Goal: Task Accomplishment & Management: Use online tool/utility

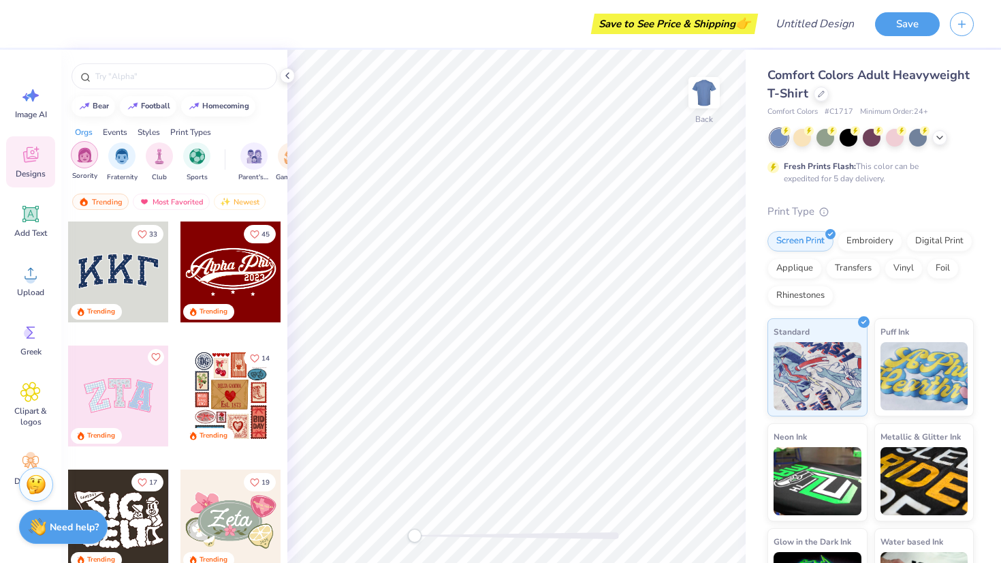
click at [87, 150] on img "filter for Sorority" at bounding box center [85, 155] width 16 height 16
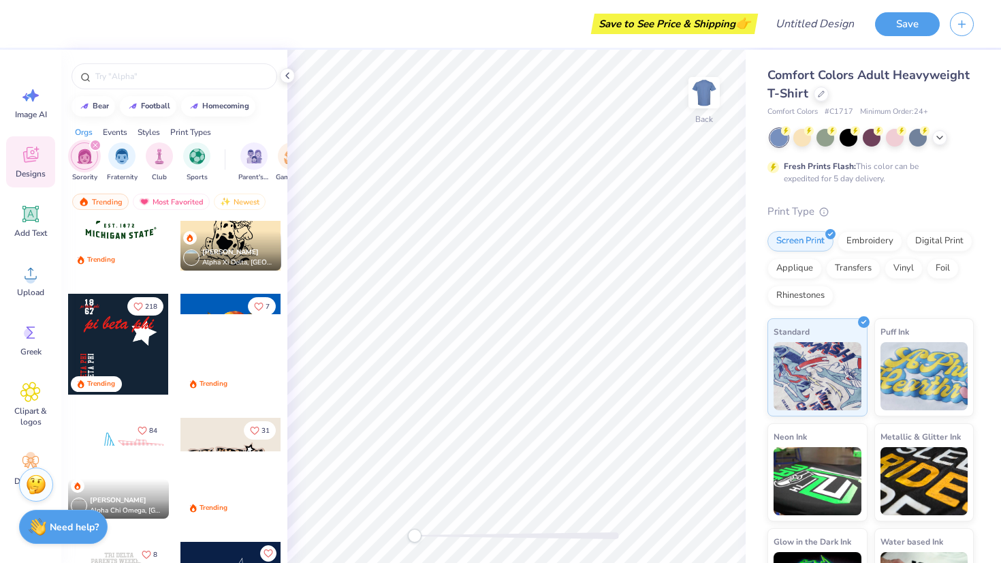
scroll to position [1129, 0]
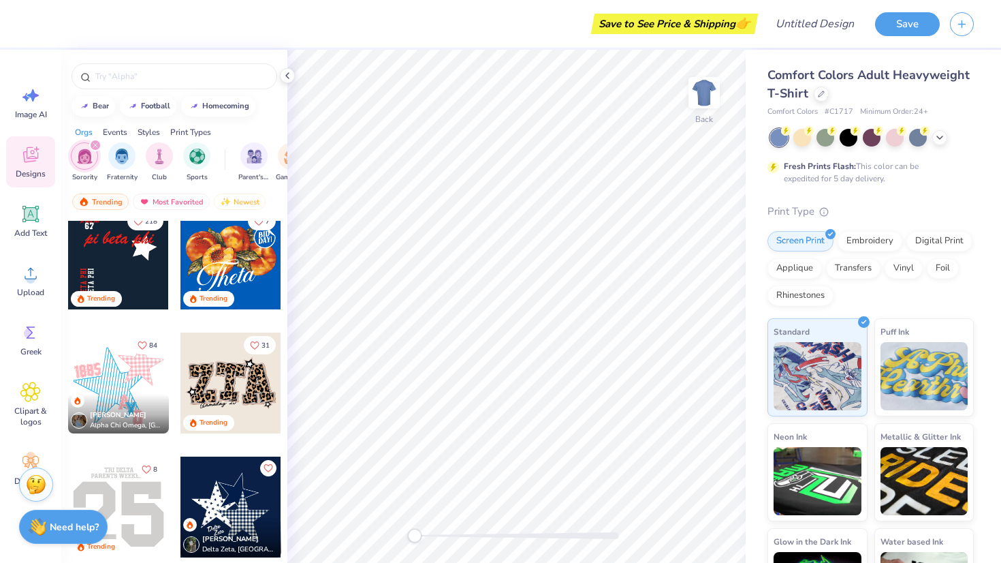
click at [230, 263] on div at bounding box center [231, 258] width 101 height 101
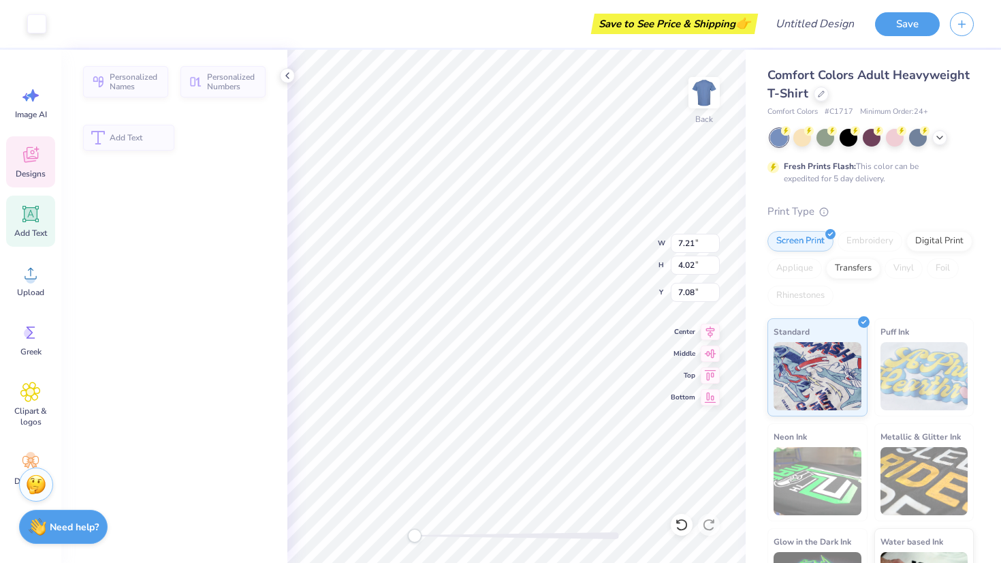
type input "7.21"
type input "4.02"
type input "7.08"
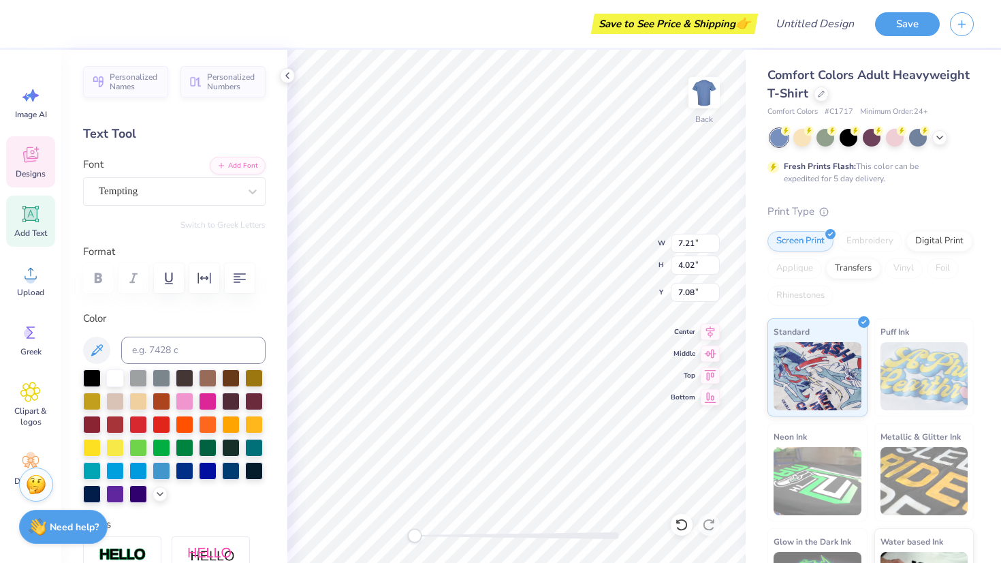
type textarea "h"
type textarea "C"
type textarea "h"
type textarea "c"
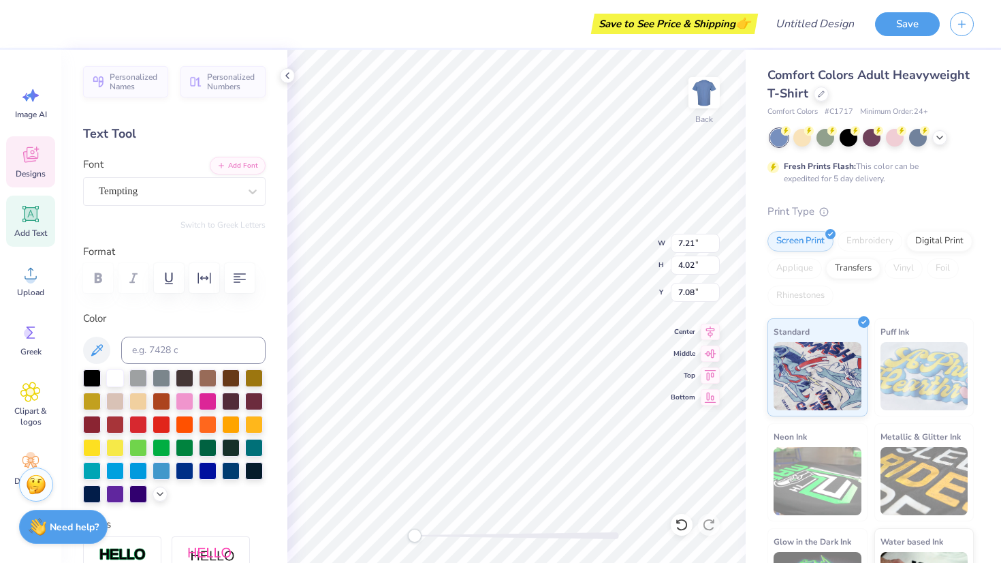
scroll to position [0, 1]
type textarea "Chi"
click at [42, 159] on div "Designs" at bounding box center [30, 161] width 49 height 51
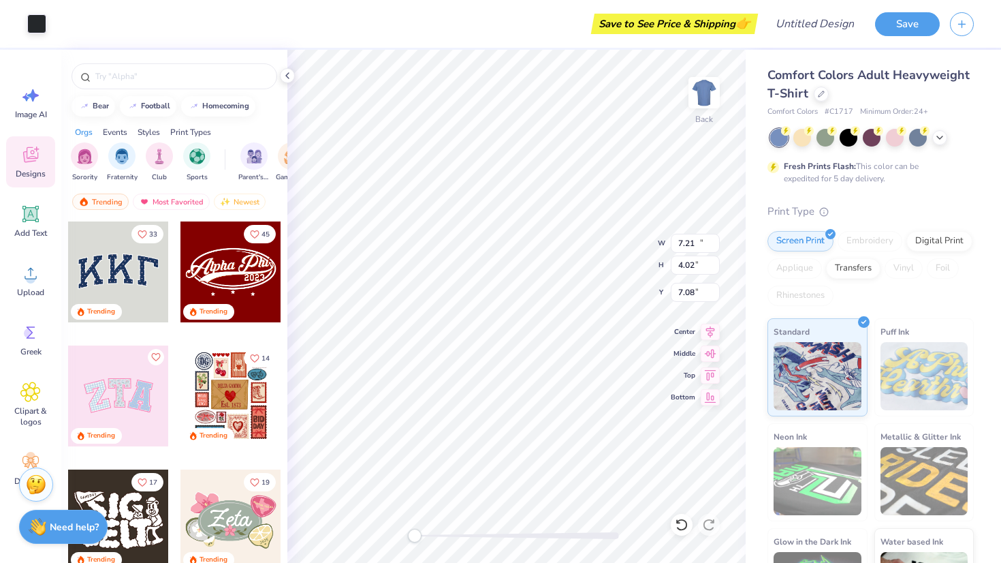
type input "11.00"
type input "6.16"
type input "3.01"
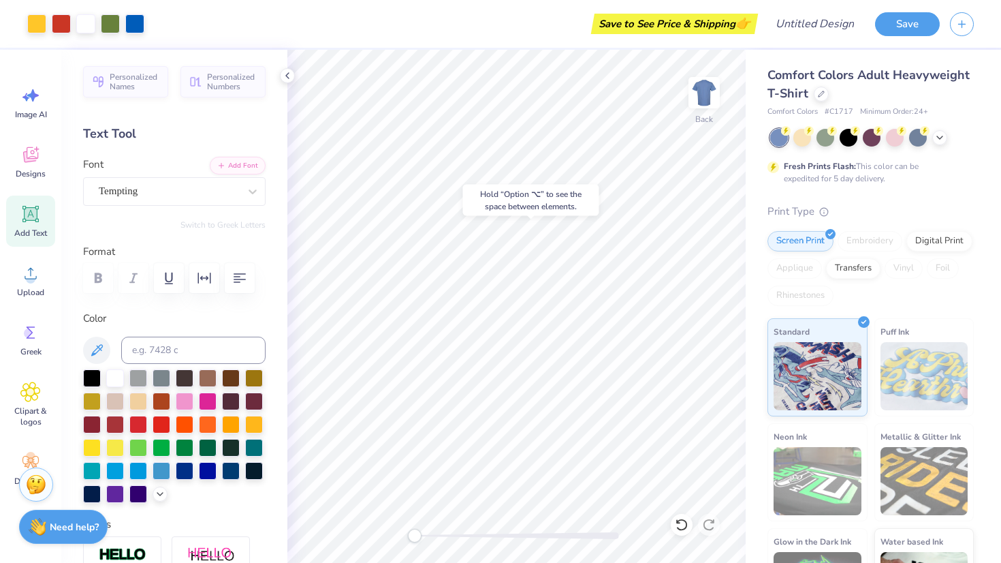
drag, startPoint x: 707, startPoint y: 95, endPoint x: 797, endPoint y: 1, distance: 130.1
click at [707, 95] on img at bounding box center [704, 92] width 27 height 27
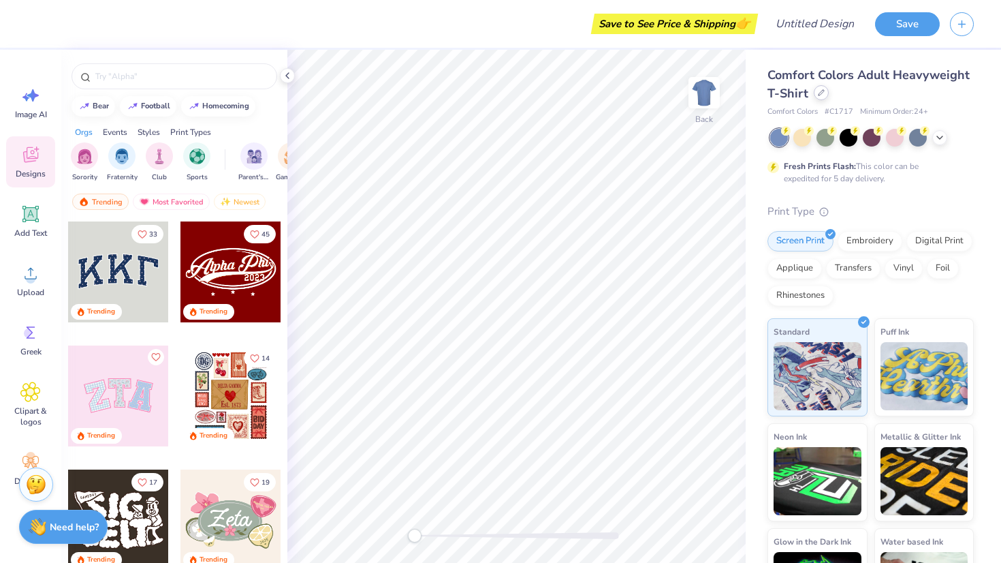
click at [815, 90] on div at bounding box center [821, 92] width 15 height 15
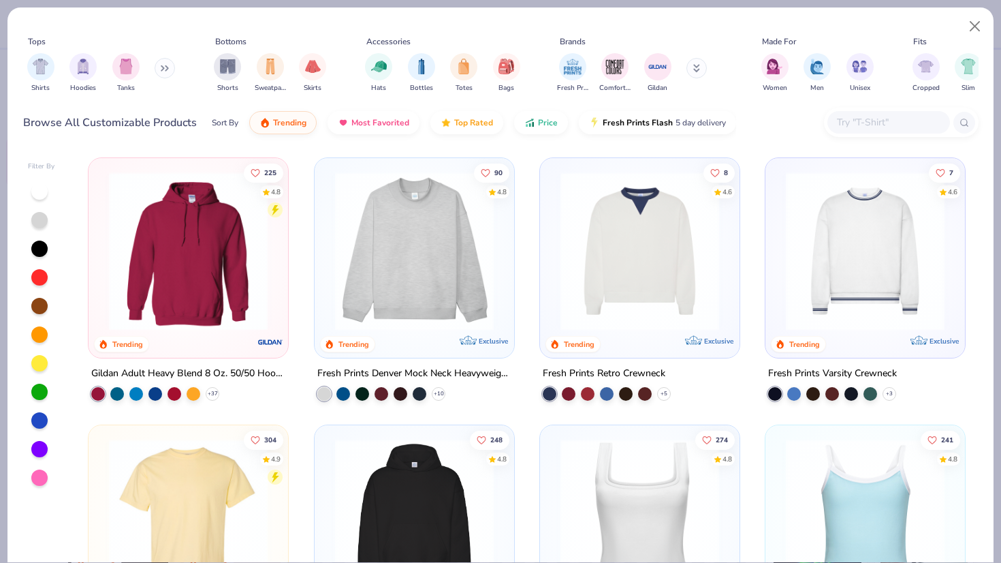
click at [398, 231] on img at bounding box center [414, 251] width 172 height 159
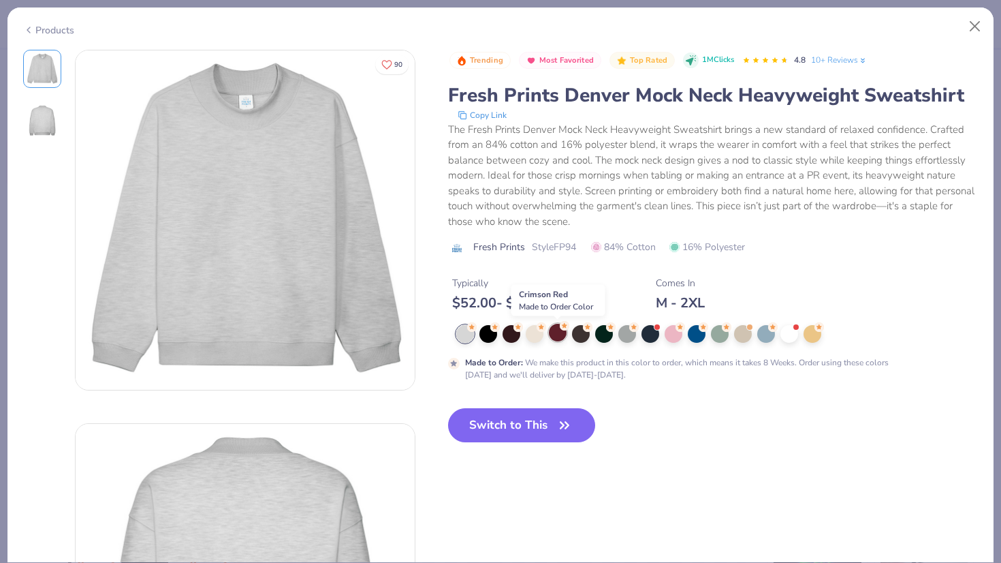
click at [561, 334] on div at bounding box center [558, 333] width 18 height 18
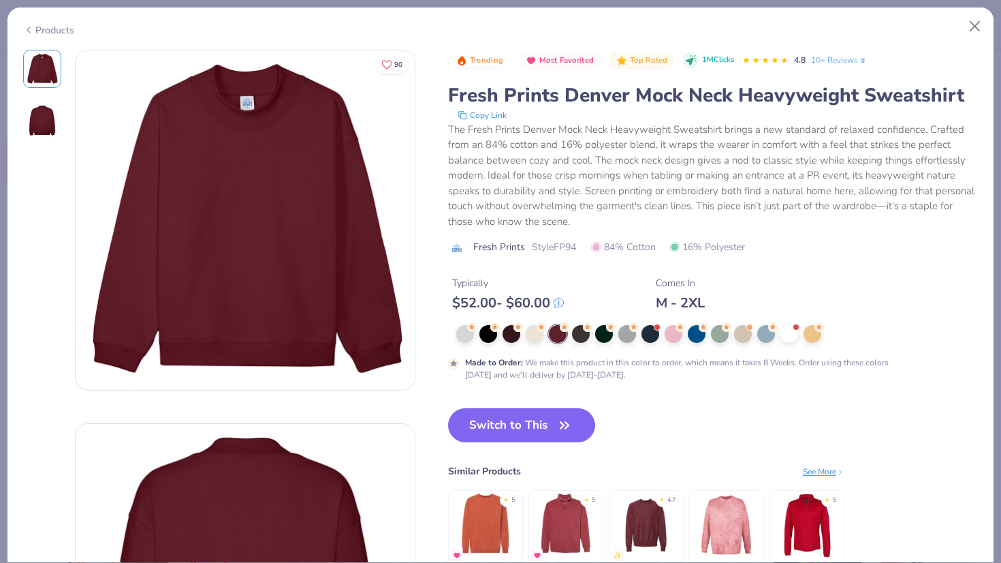
click at [768, 322] on div "Trending Most Favorited Top Rated 1M Clicks 4.8 10+ Reviews Fresh Prints Denver…" at bounding box center [713, 216] width 531 height 332
click at [764, 345] on div "Made to Order : We make this product in this color to order, which means it tak…" at bounding box center [713, 353] width 531 height 56
click at [764, 334] on div at bounding box center [766, 333] width 18 height 18
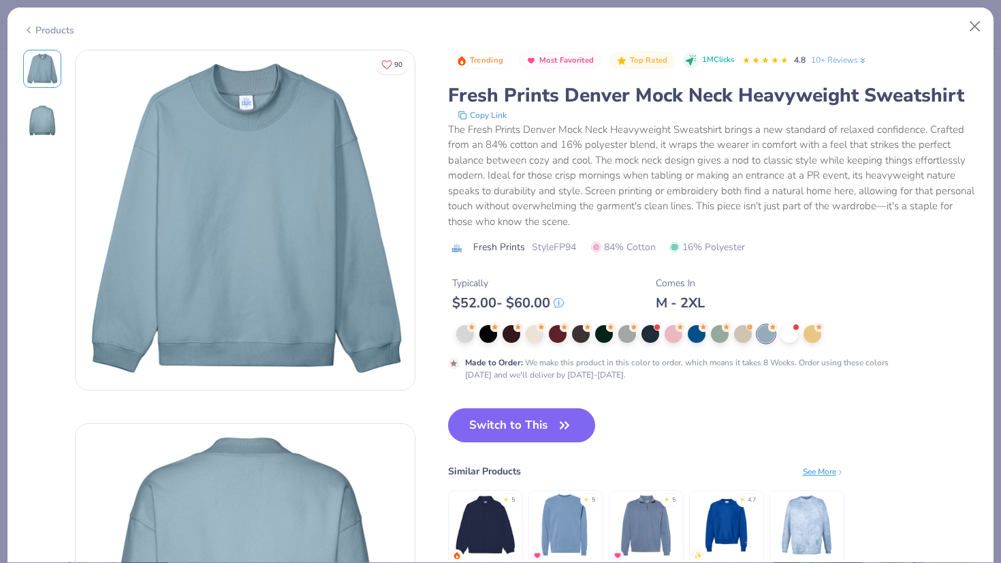
click at [552, 345] on div "Made to Order : We make this product in this color to order, which means it tak…" at bounding box center [713, 353] width 531 height 56
click at [553, 341] on div at bounding box center [558, 333] width 18 height 18
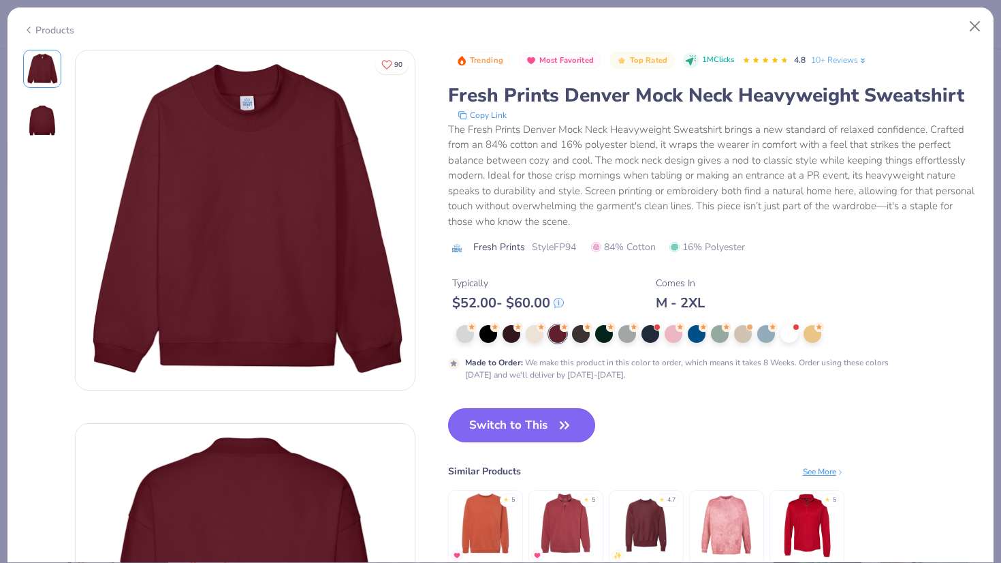
click at [521, 437] on button "Switch to This" at bounding box center [522, 425] width 148 height 34
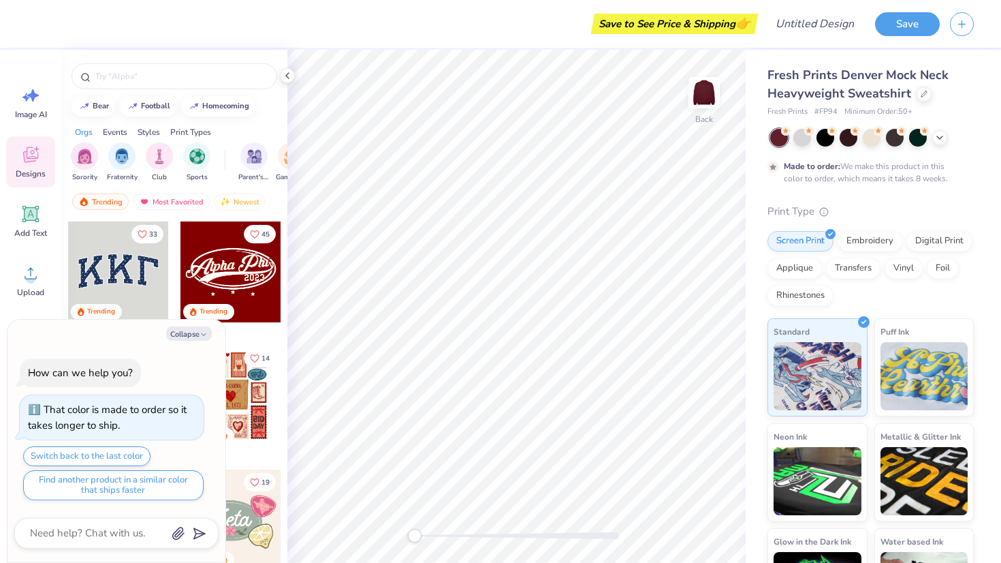
click at [191, 63] on div at bounding box center [174, 73] width 226 height 46
click at [196, 69] on div at bounding box center [175, 76] width 206 height 26
type textarea "x"
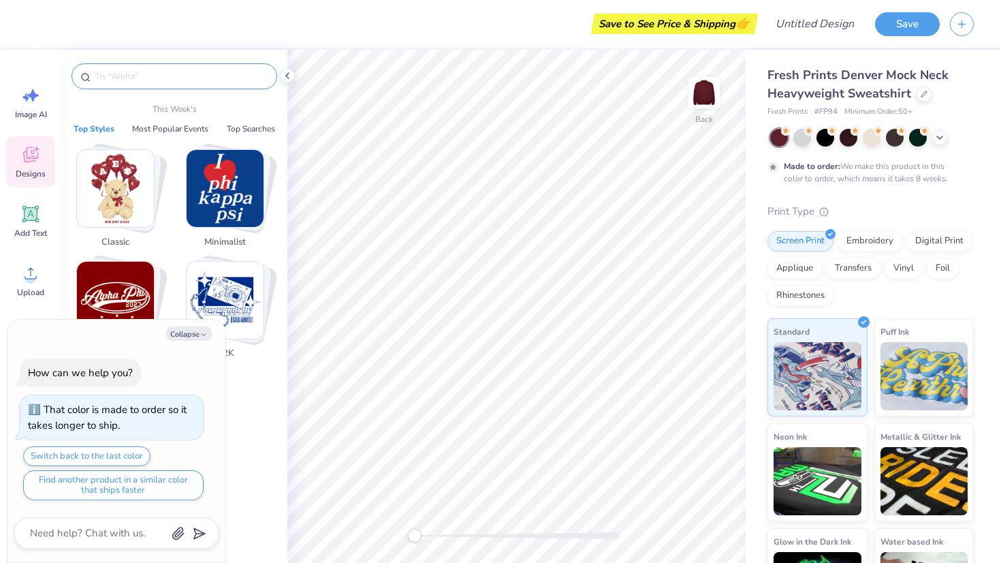
click at [193, 72] on input "text" at bounding box center [181, 76] width 174 height 14
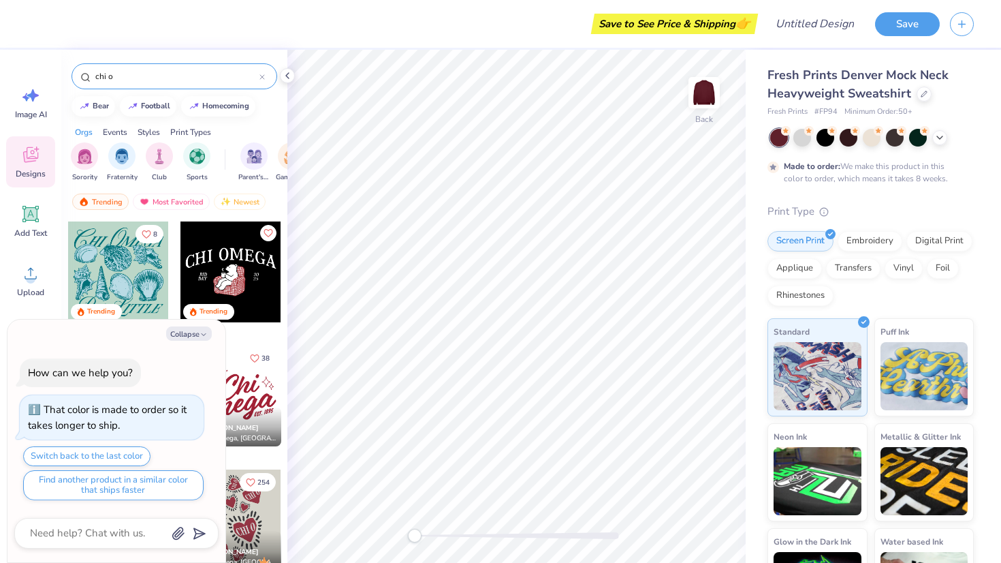
type input "chi o"
click at [159, 342] on div "Collapse How can we help you? That color is made to order so it takes longer to…" at bounding box center [116, 440] width 218 height 243
click at [181, 326] on button "Collapse" at bounding box center [189, 333] width 46 height 14
type textarea "x"
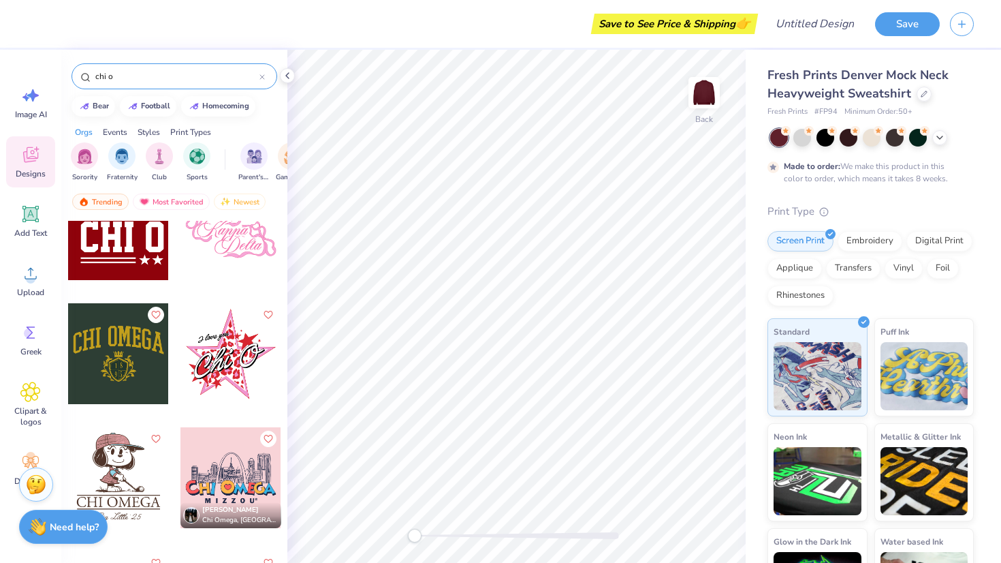
scroll to position [3857, 0]
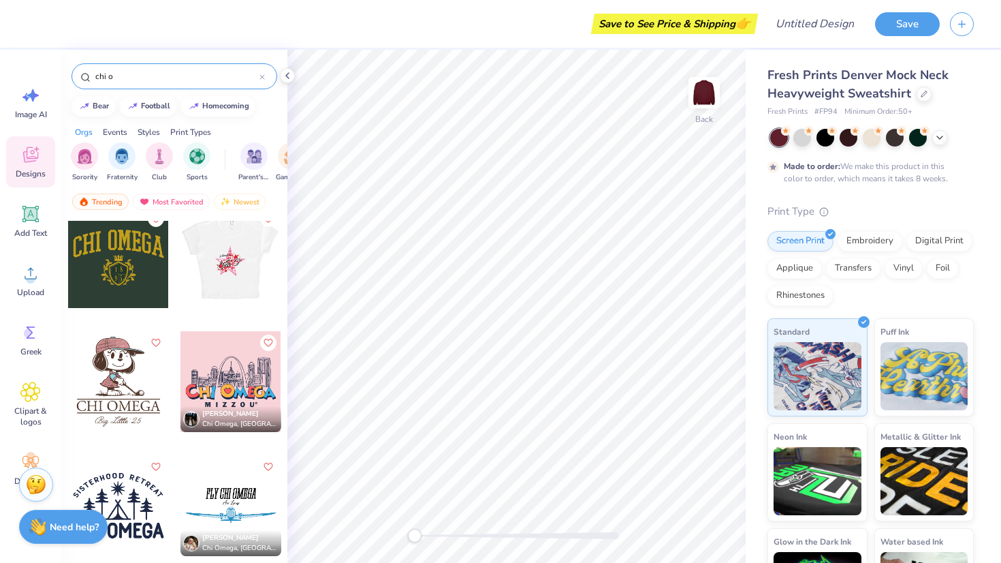
click at [217, 277] on div at bounding box center [231, 257] width 302 height 101
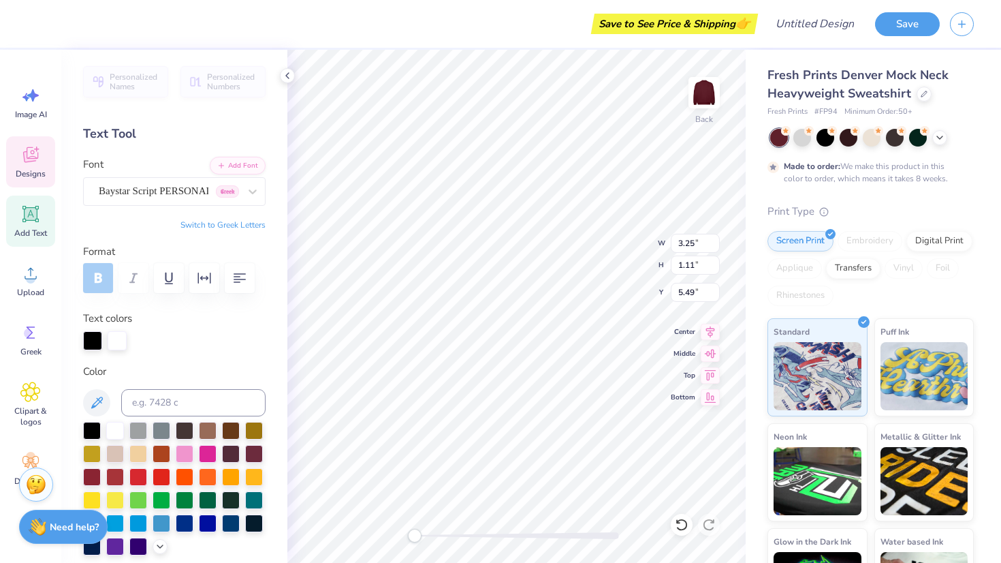
type textarea "I you"
type input "9.37"
type input "9.42"
type input "3.00"
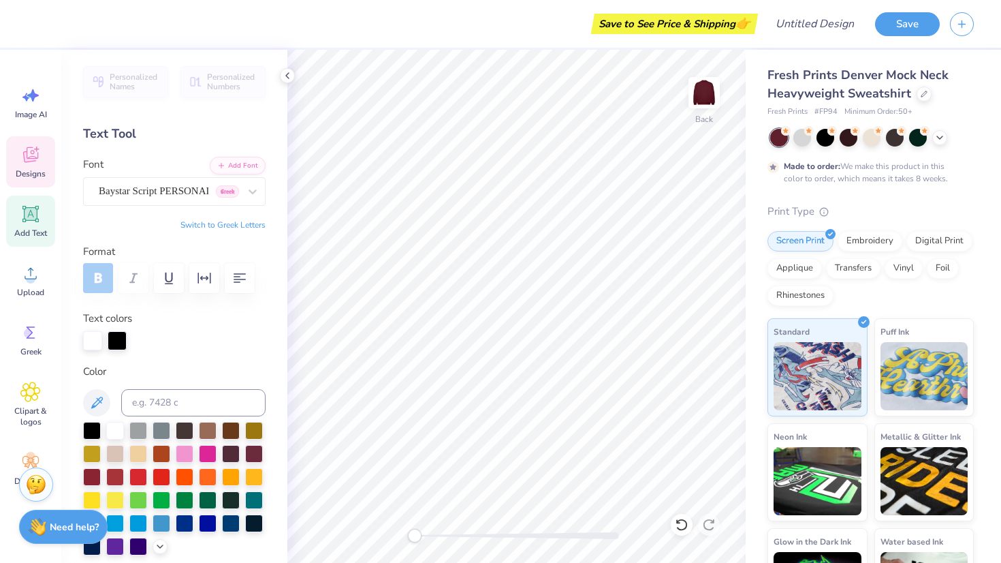
click at [31, 168] on span "Designs" at bounding box center [31, 173] width 30 height 11
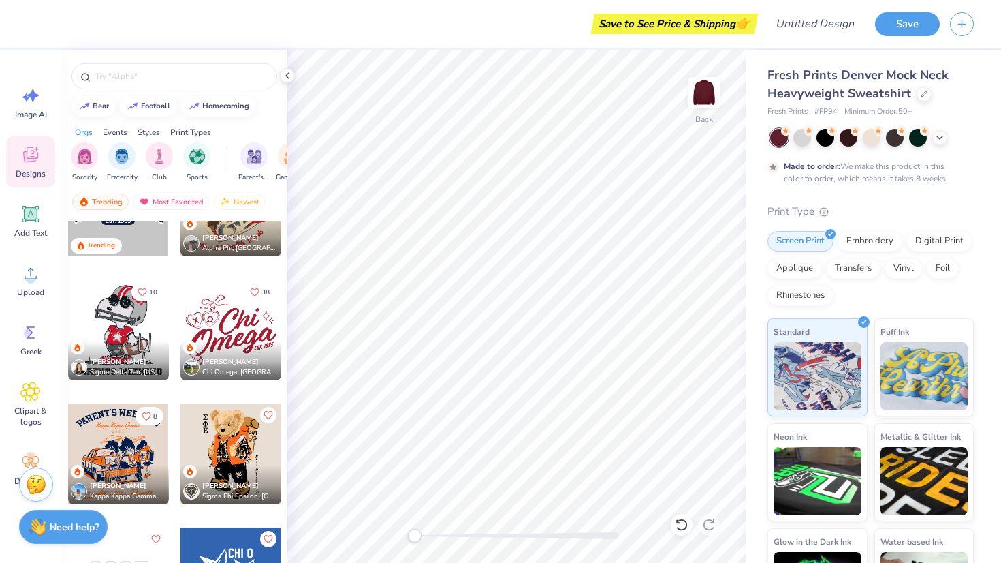
scroll to position [4695, 0]
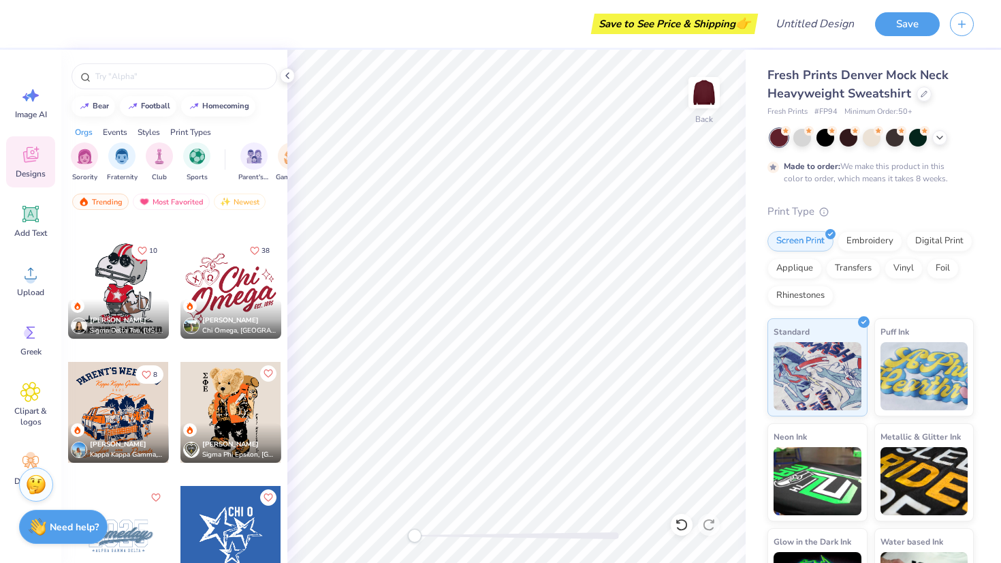
click at [248, 289] on div at bounding box center [231, 288] width 101 height 101
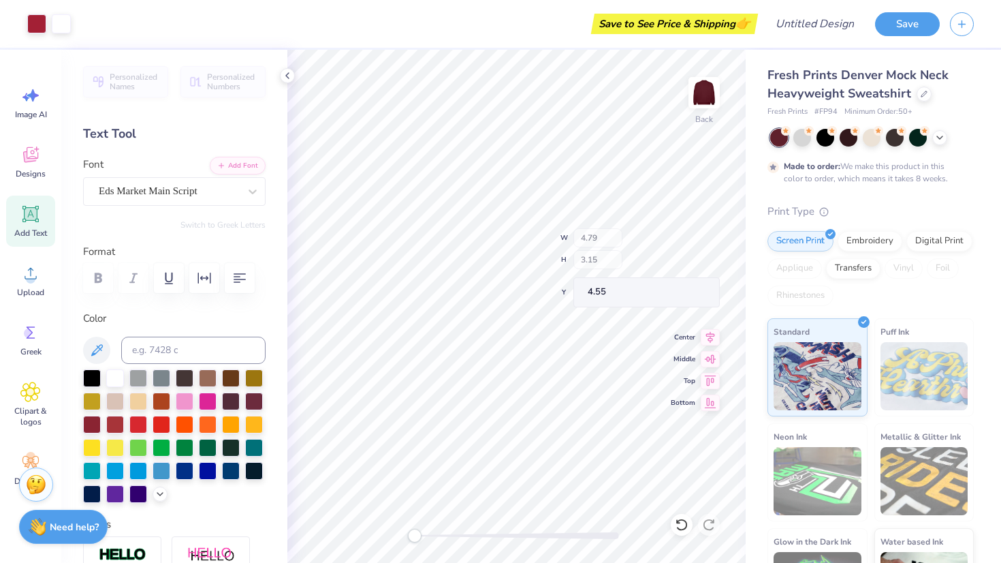
type input "4.00"
type input "2.05"
type input "4.90"
type input "0.94"
type input "0.83"
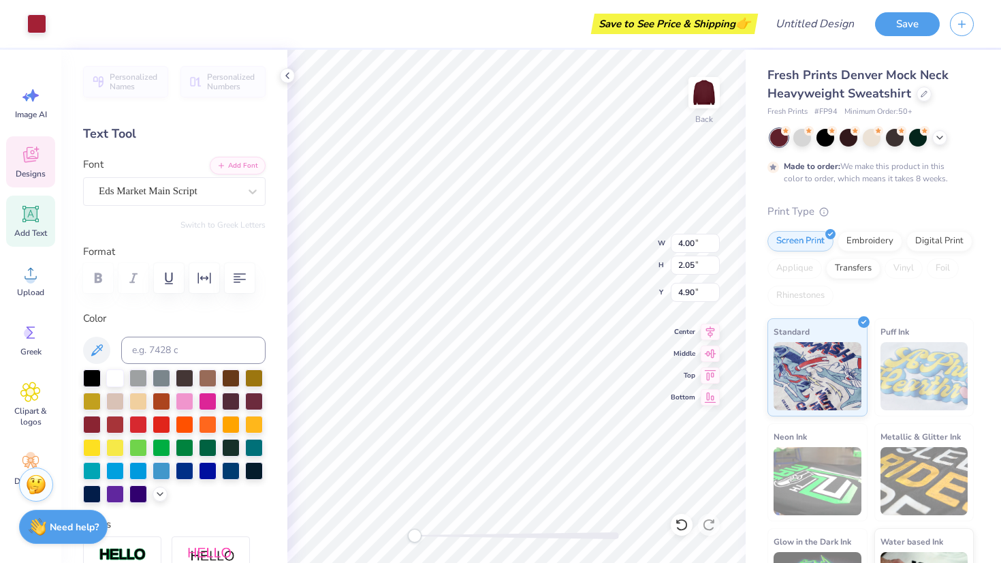
type input "5.46"
type input "4.00"
type input "2.05"
type input "4.90"
type input "0.94"
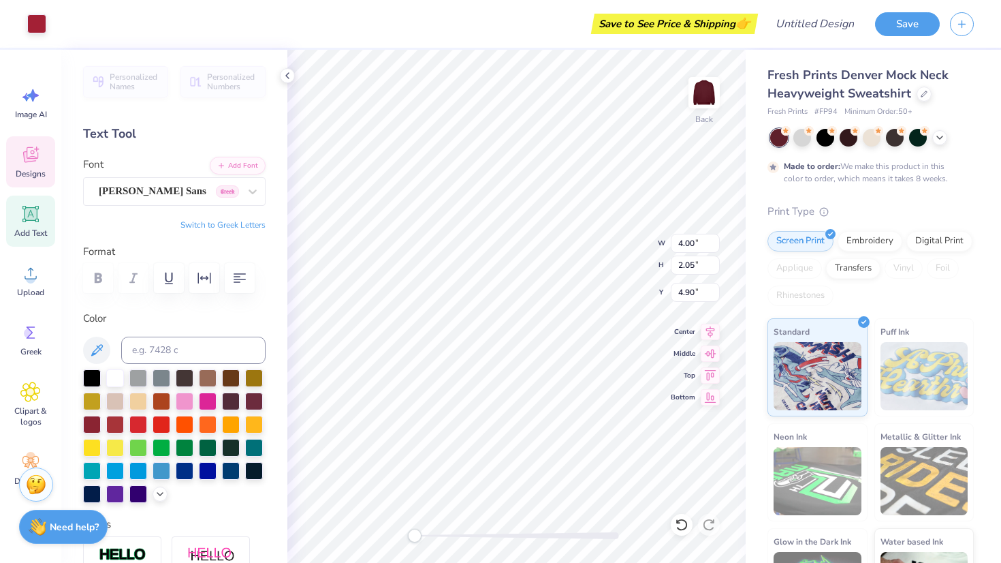
type input "0.83"
type input "5.41"
click at [121, 370] on div at bounding box center [115, 377] width 18 height 18
type textarea "W"
type input "4.00"
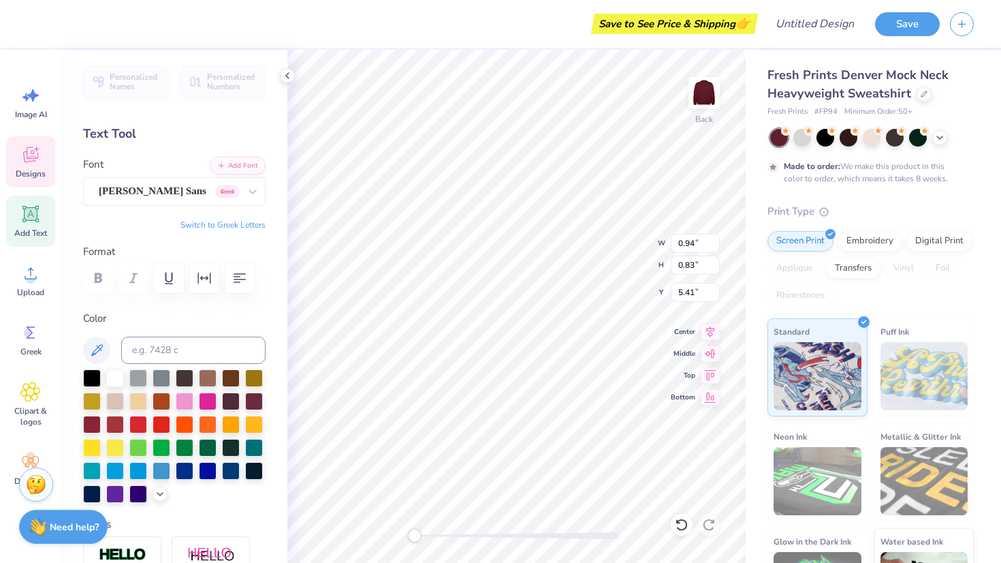
type input "2.05"
type input "4.90"
click at [114, 377] on div at bounding box center [115, 377] width 18 height 18
click at [118, 376] on div at bounding box center [115, 377] width 18 height 18
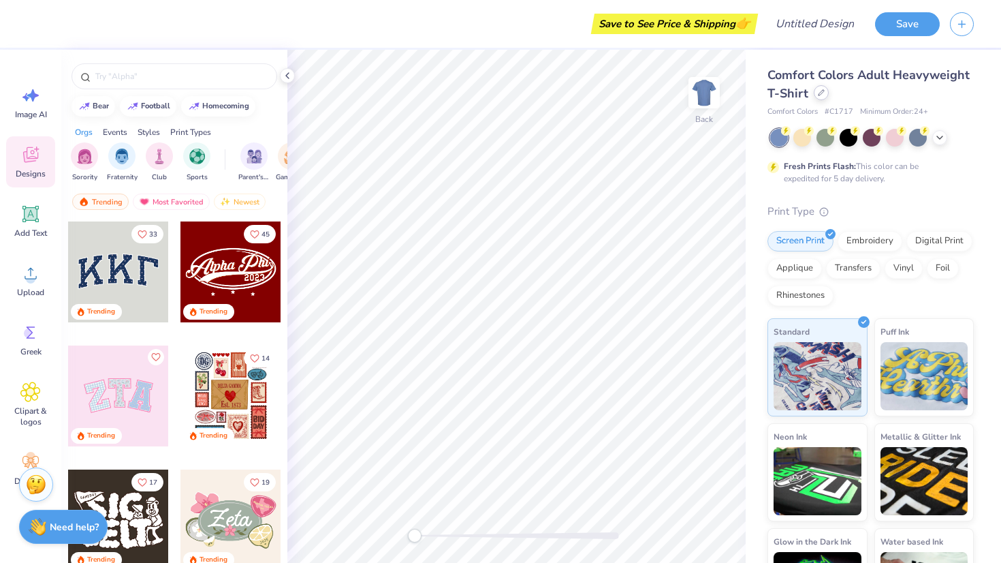
click at [819, 95] on icon at bounding box center [821, 92] width 7 height 7
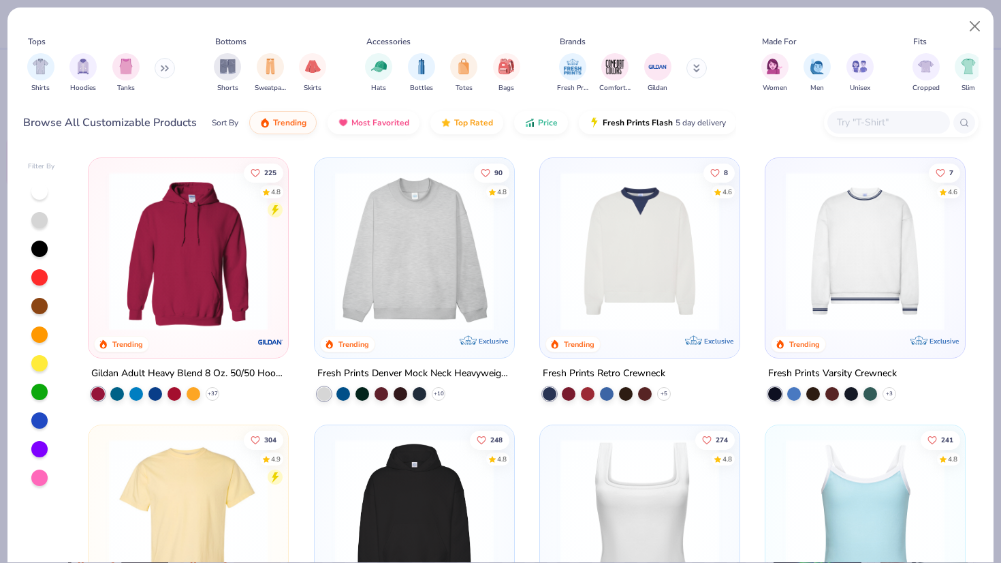
click at [166, 66] on icon at bounding box center [165, 68] width 8 height 7
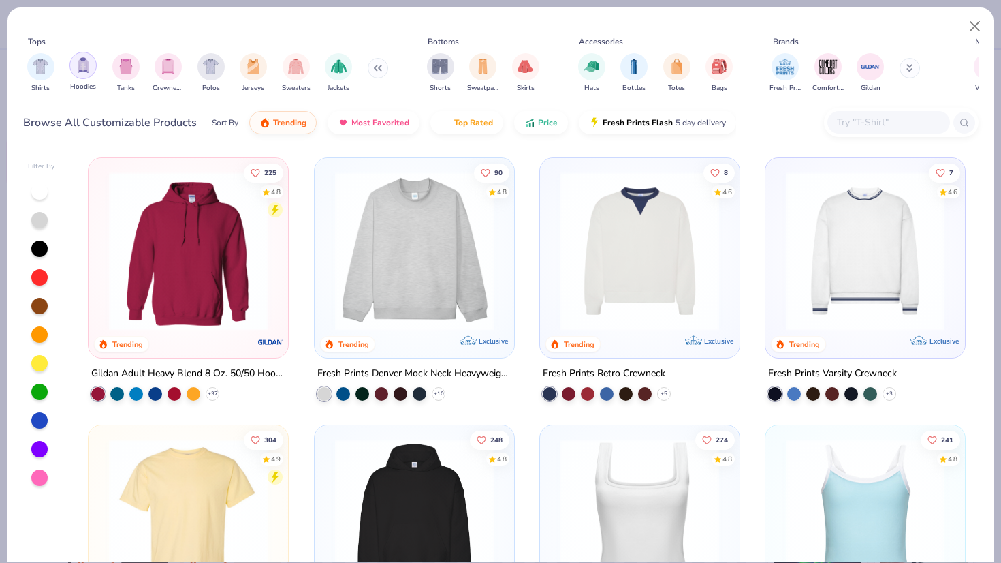
click at [84, 67] on img "filter for Hoodies" at bounding box center [83, 65] width 15 height 16
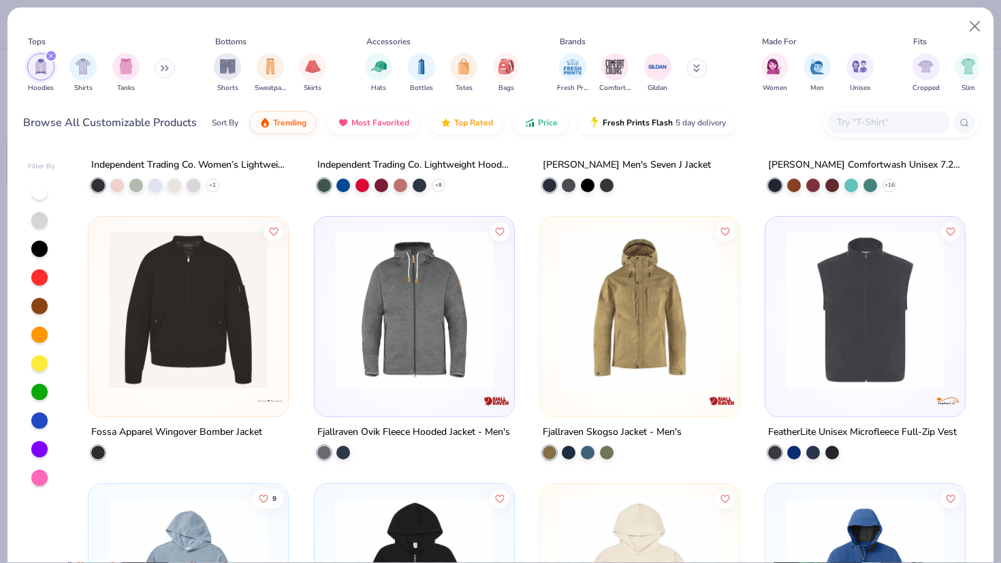
scroll to position [6611, 0]
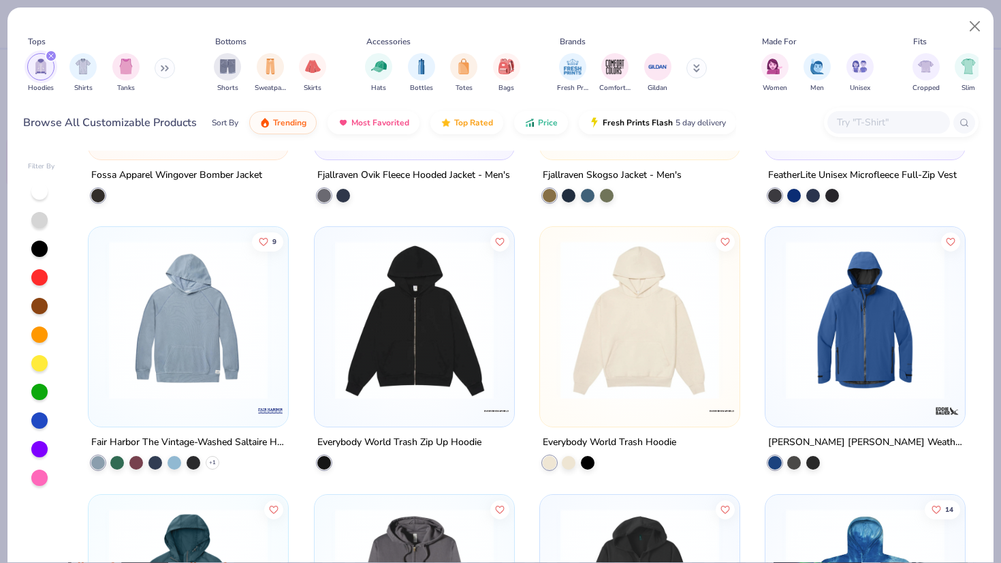
click at [645, 351] on img at bounding box center [640, 319] width 172 height 159
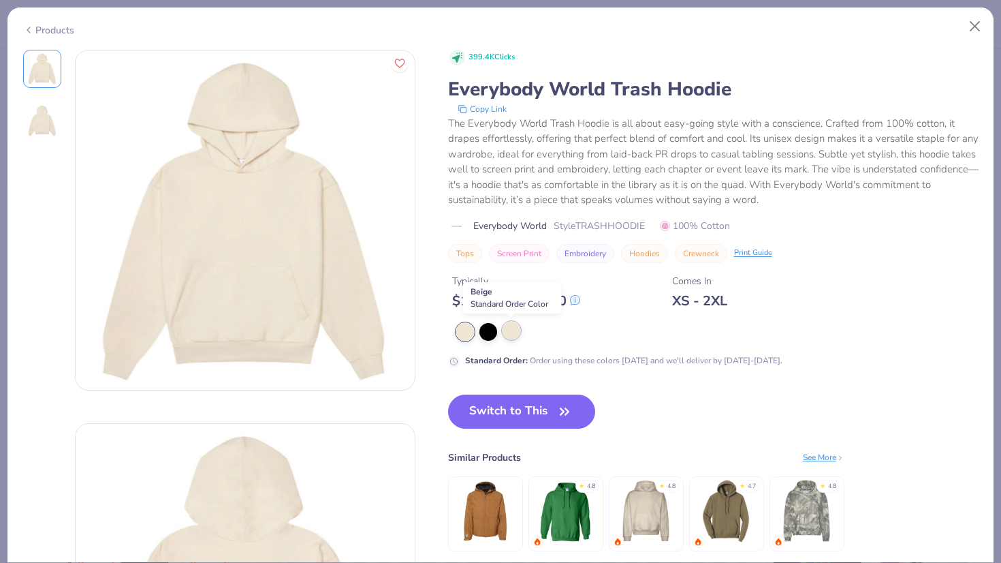
click at [514, 333] on div at bounding box center [512, 331] width 18 height 18
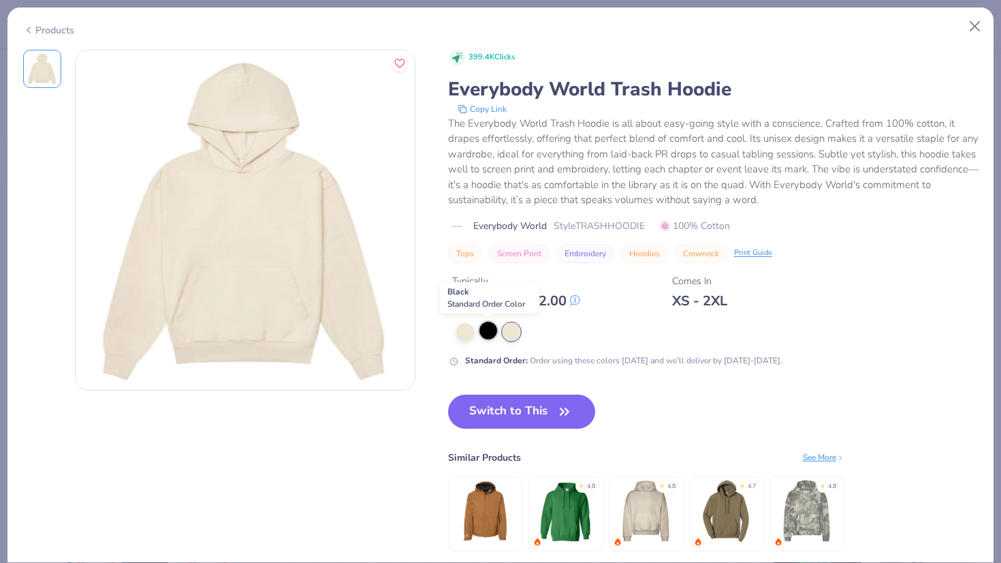
click at [489, 331] on div at bounding box center [489, 331] width 18 height 18
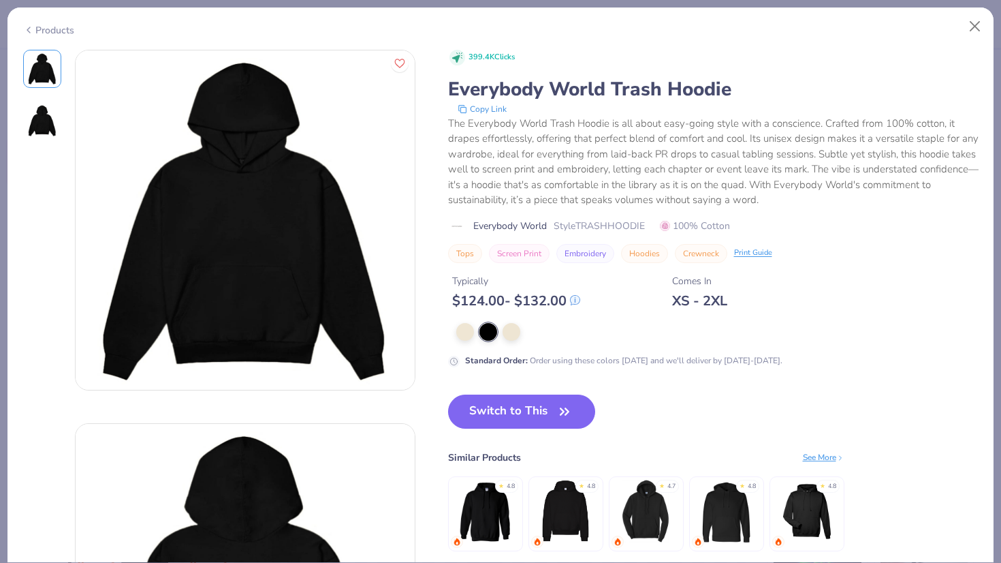
click at [451, 332] on div at bounding box center [713, 332] width 531 height 18
click at [467, 330] on div at bounding box center [465, 331] width 18 height 18
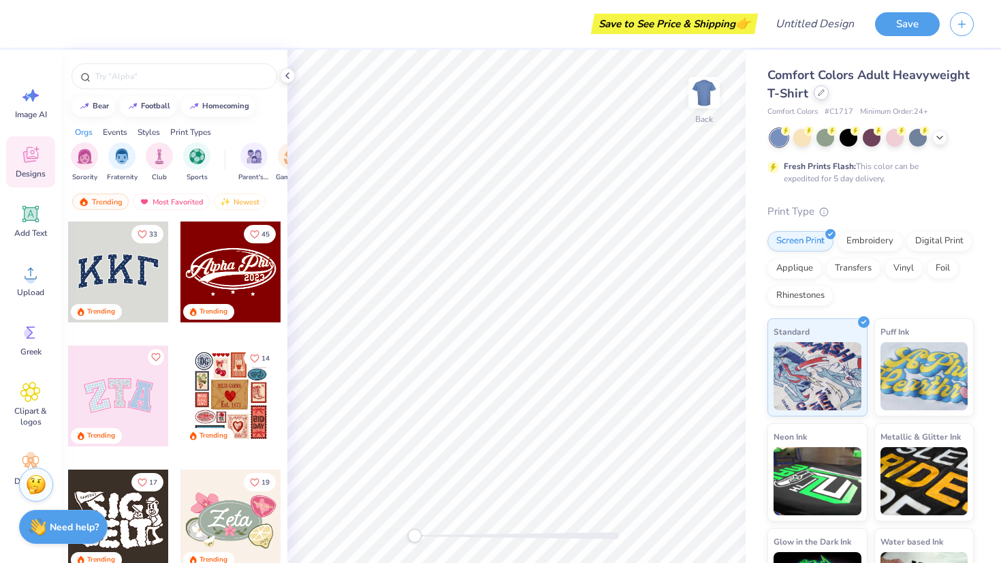
click at [819, 95] on icon at bounding box center [821, 92] width 7 height 7
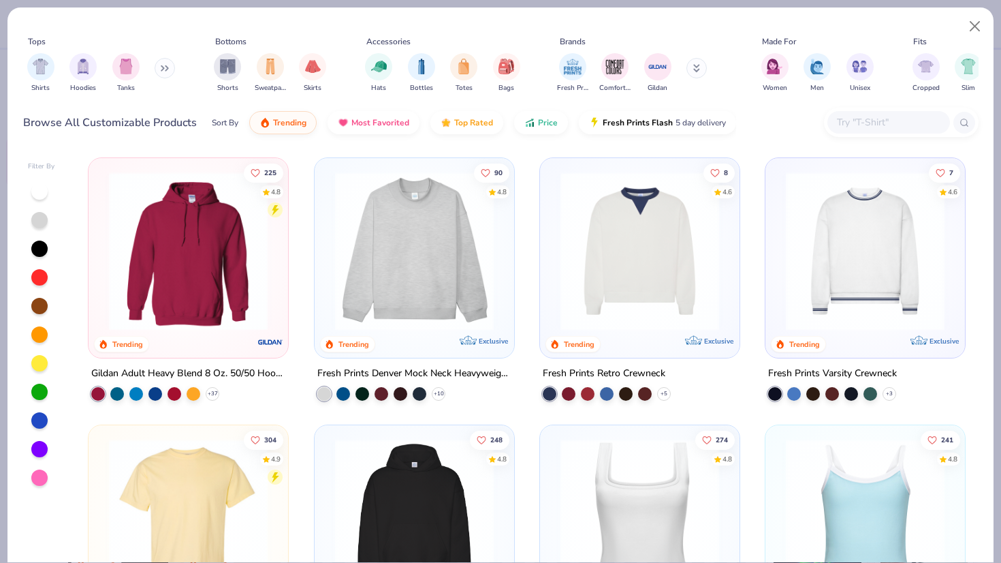
click at [717, 72] on div "Fresh Prints Comfort Colors Gildan" at bounding box center [641, 73] width 172 height 50
click at [697, 72] on icon at bounding box center [696, 68] width 7 height 8
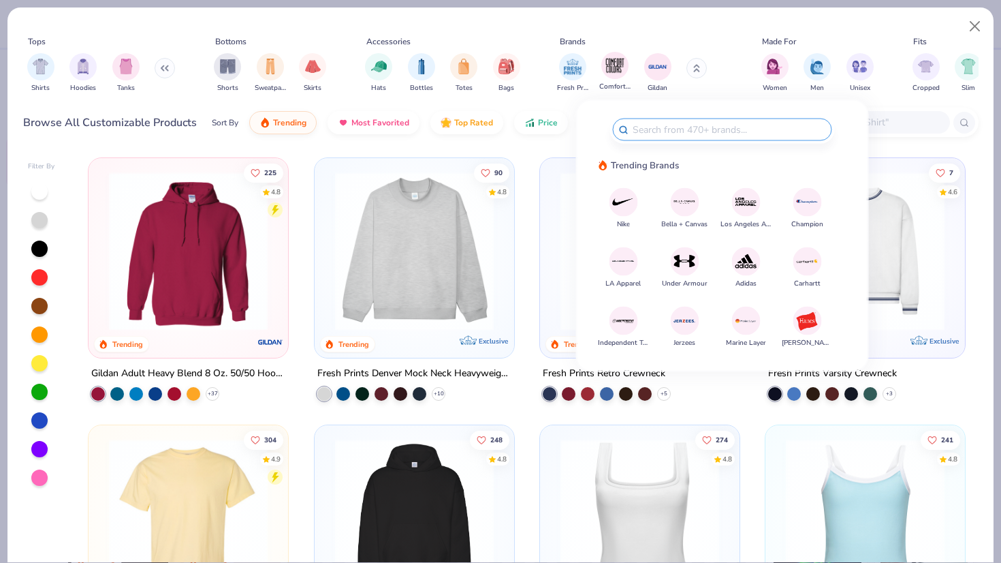
click at [606, 77] on div "Comfort Colors" at bounding box center [614, 72] width 31 height 40
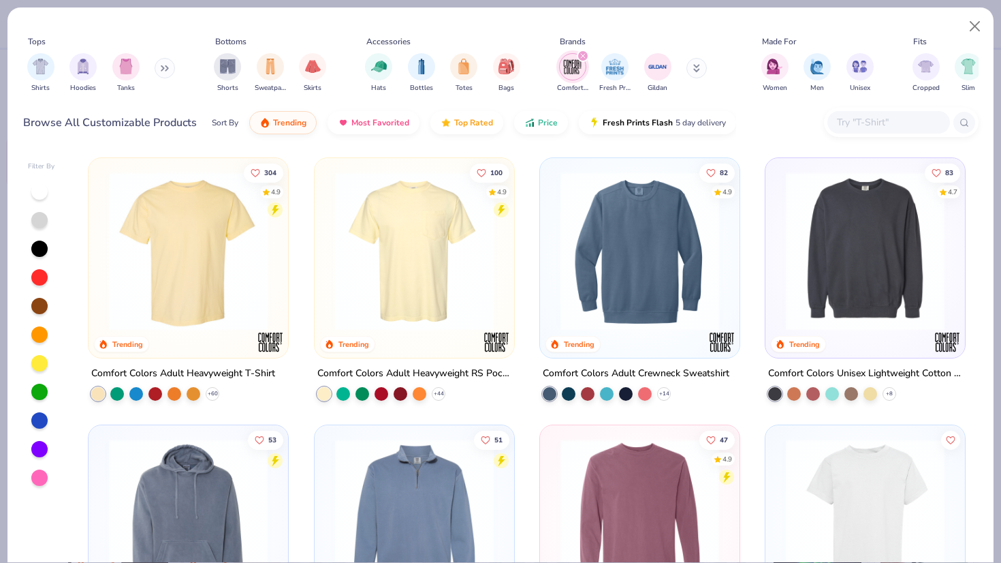
click at [706, 65] on button at bounding box center [697, 68] width 20 height 20
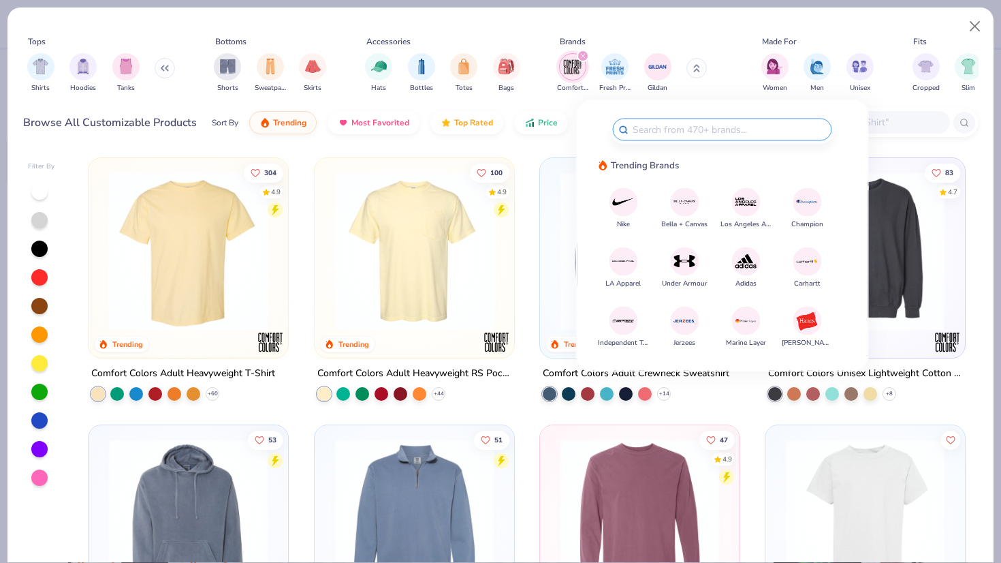
click at [747, 318] on img at bounding box center [746, 321] width 24 height 24
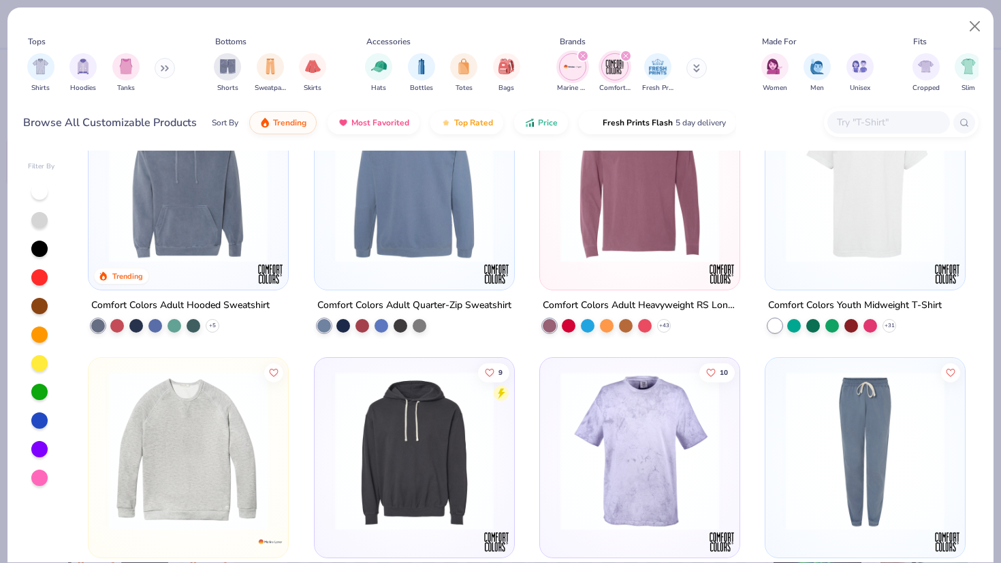
scroll to position [157, 0]
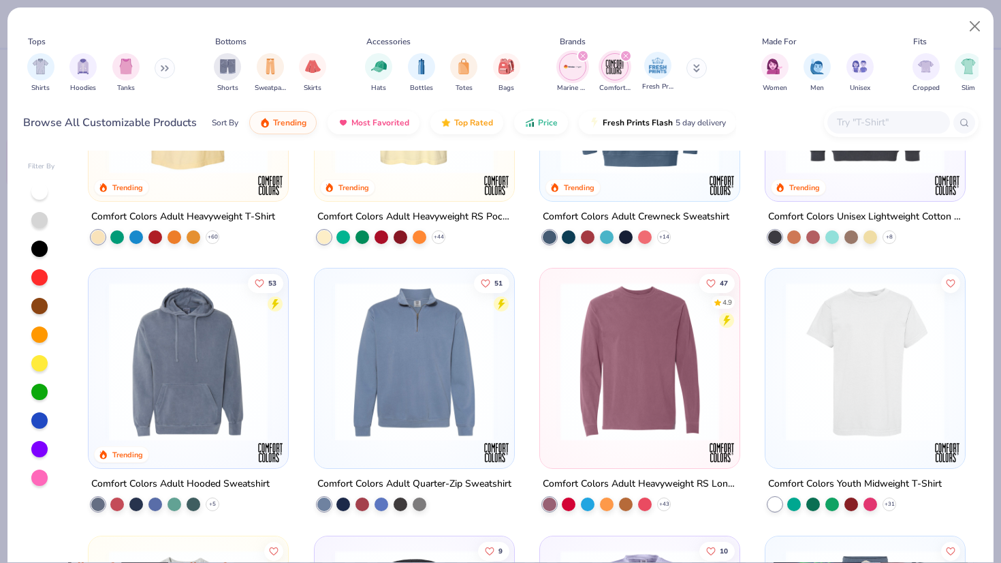
click at [626, 53] on icon "filter for Comfort Colors" at bounding box center [625, 55] width 5 height 5
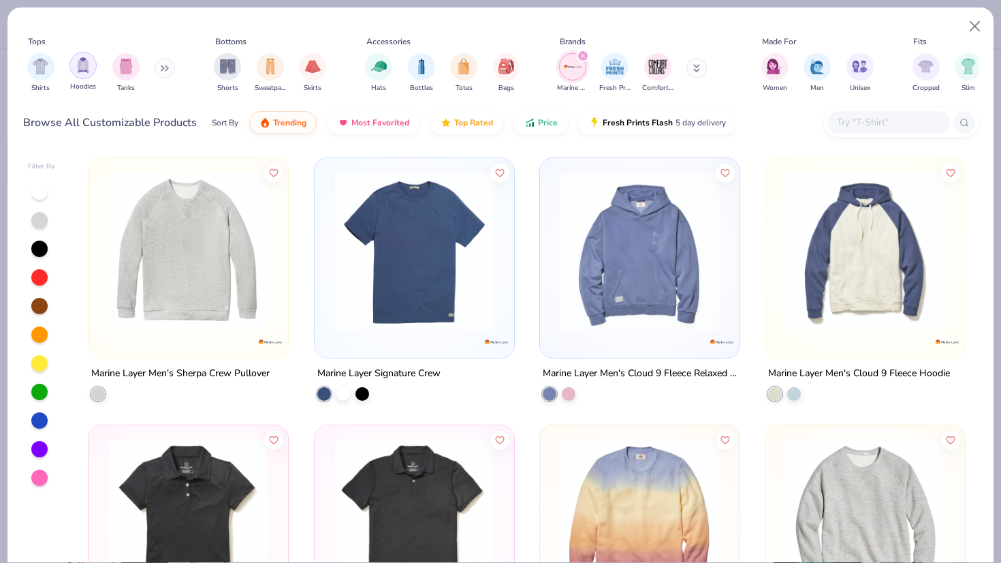
click at [85, 78] on div "filter for Hoodies" at bounding box center [82, 65] width 27 height 27
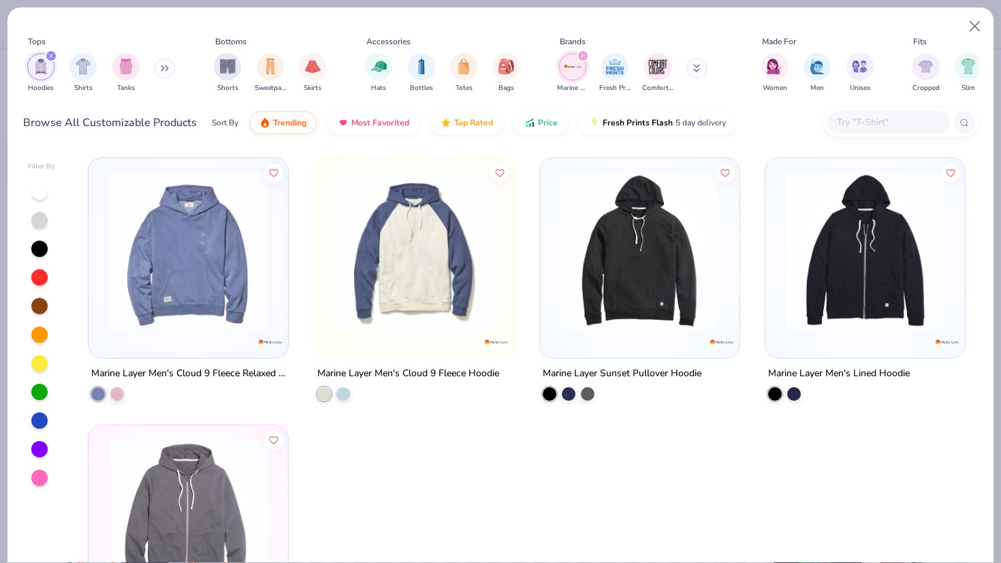
click at [208, 206] on img at bounding box center [188, 251] width 172 height 159
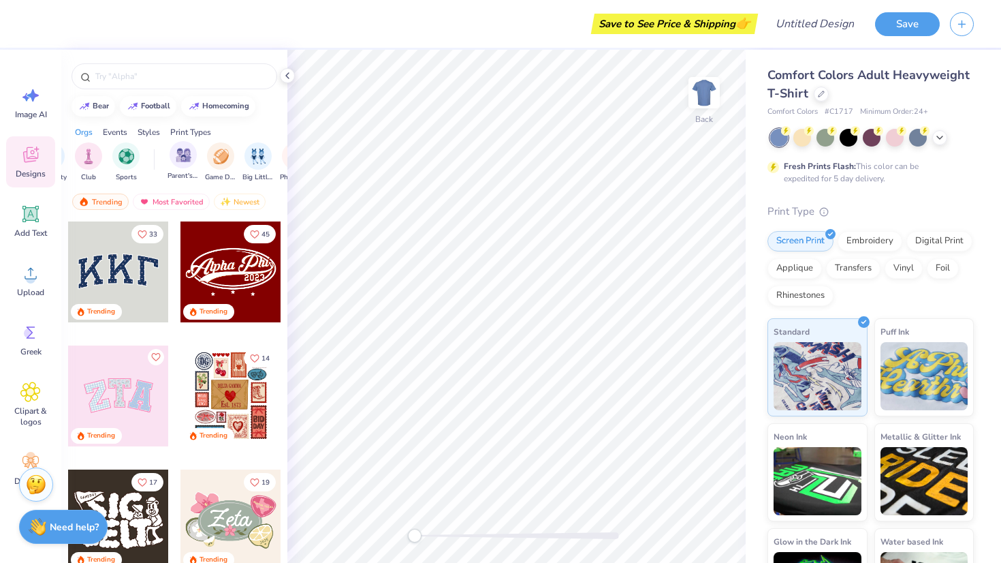
scroll to position [0, 74]
click at [942, 139] on icon at bounding box center [940, 136] width 11 height 11
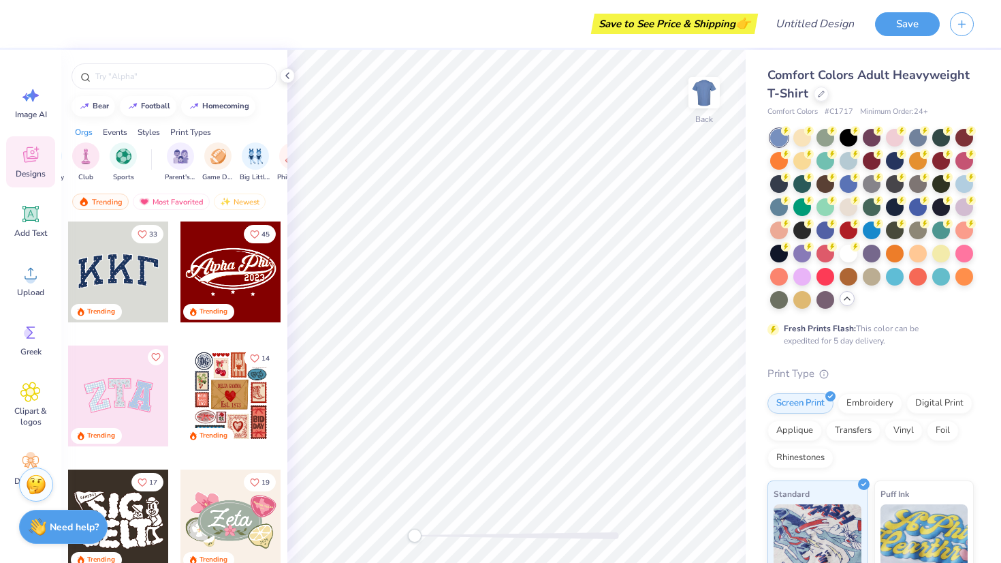
click at [828, 90] on div "Comfort Colors Adult Heavyweight T-Shirt" at bounding box center [871, 84] width 206 height 37
click at [821, 93] on icon at bounding box center [821, 92] width 7 height 7
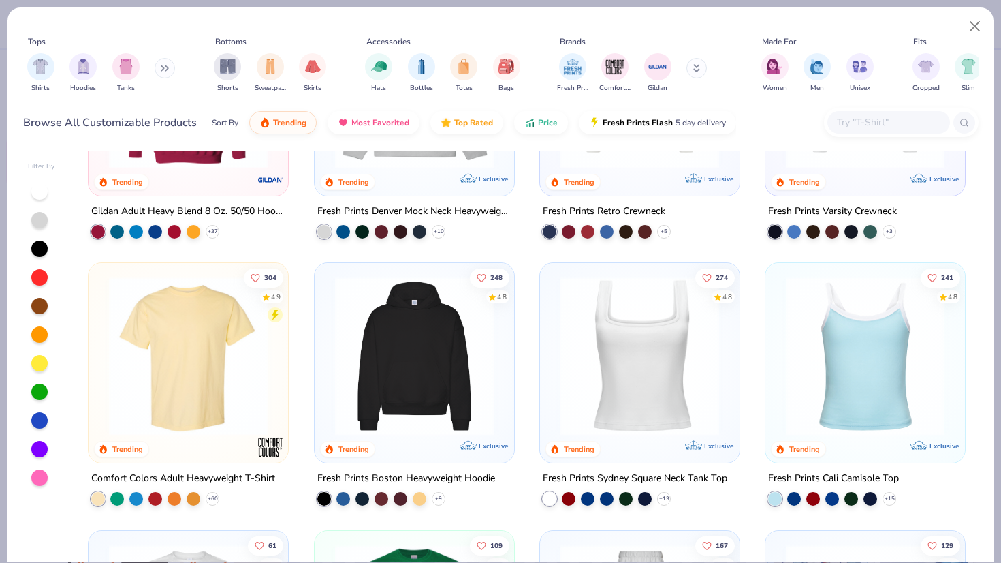
scroll to position [121, 0]
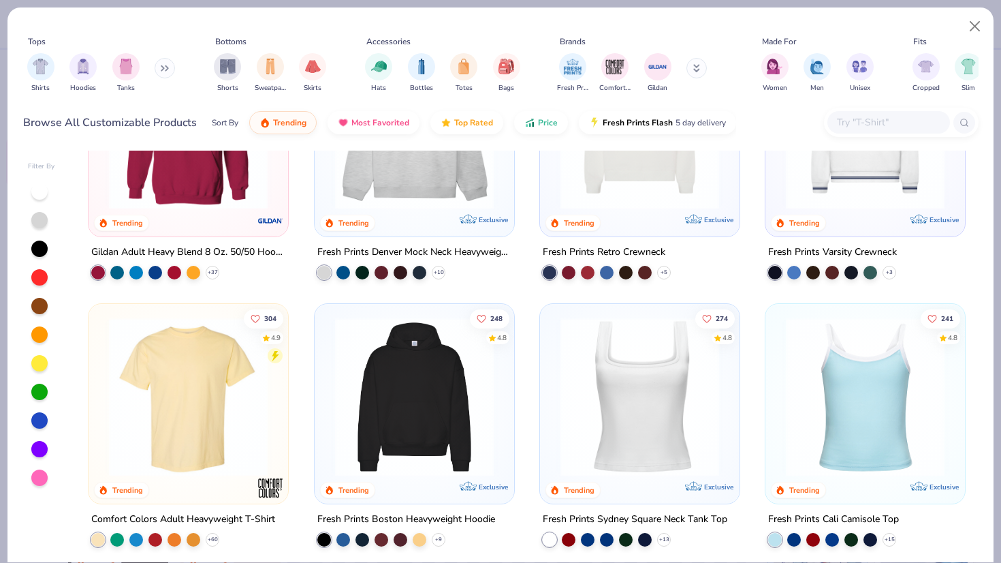
click at [391, 193] on img at bounding box center [414, 129] width 172 height 159
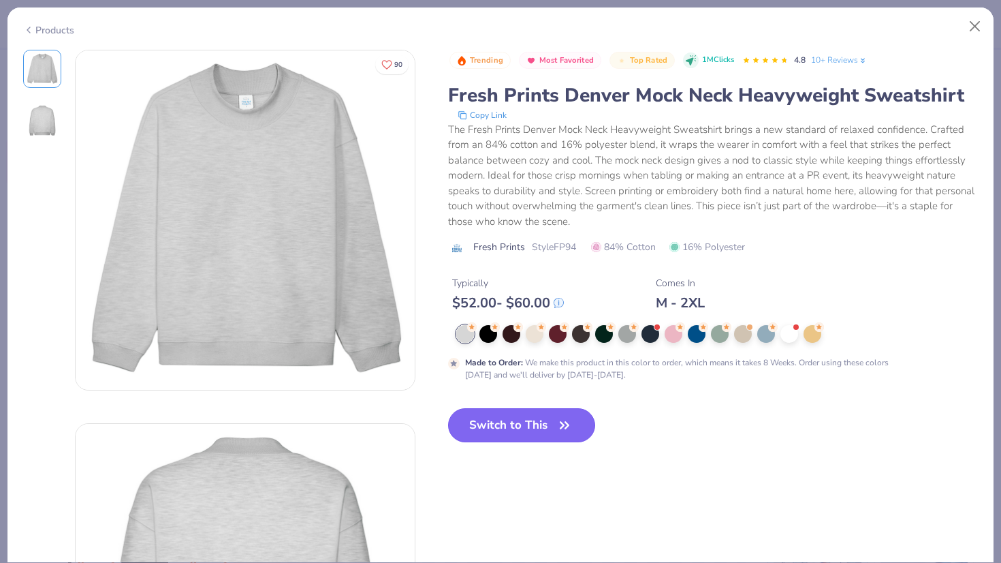
click at [479, 425] on button "Switch to This" at bounding box center [522, 425] width 148 height 34
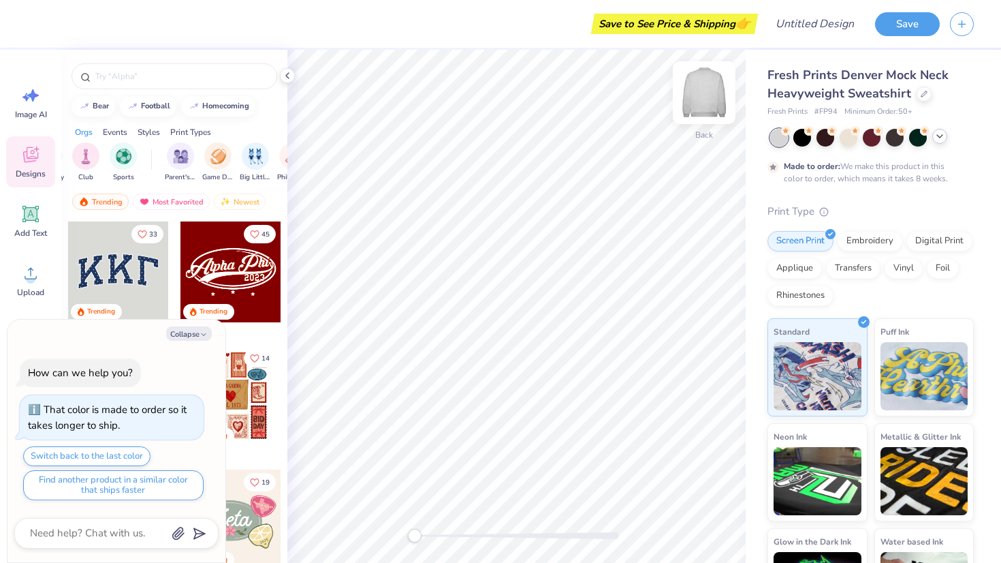
click at [701, 91] on img at bounding box center [704, 92] width 54 height 54
click at [142, 77] on input "text" at bounding box center [181, 76] width 174 height 14
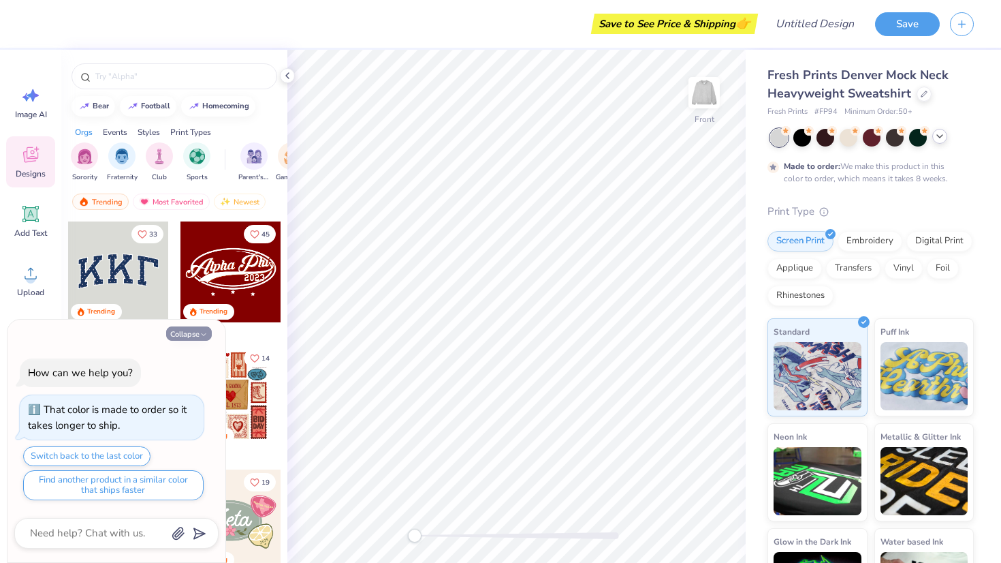
click at [200, 332] on icon "button" at bounding box center [204, 334] width 8 height 8
type textarea "x"
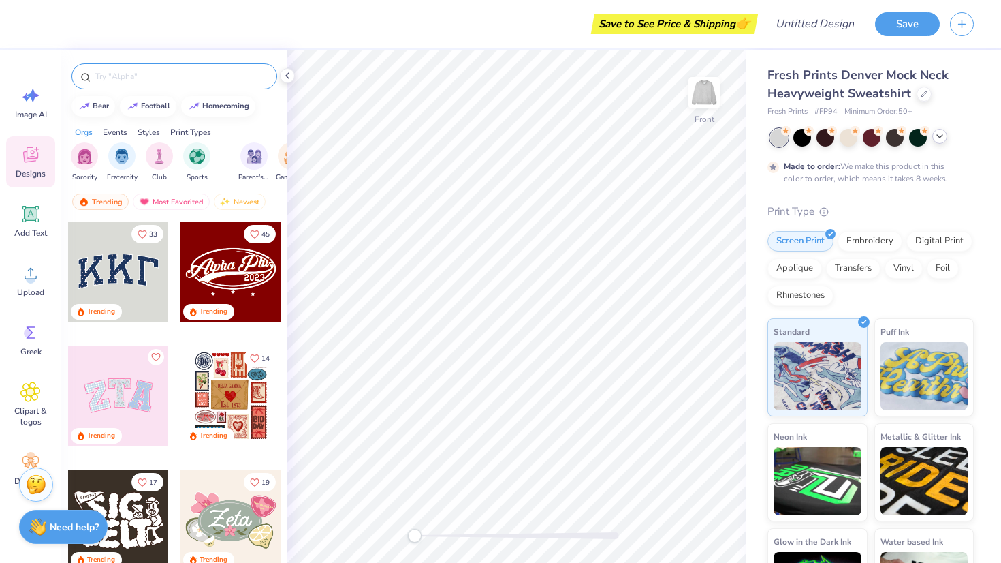
click at [145, 76] on input "text" at bounding box center [181, 76] width 174 height 14
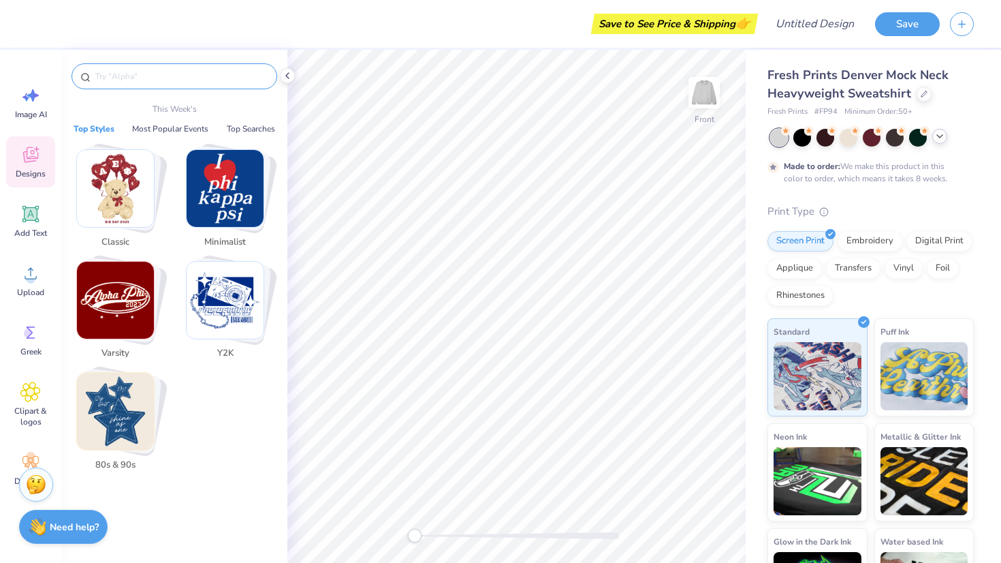
click at [240, 198] on img "Stack Card Button Minimalist" at bounding box center [225, 188] width 77 height 77
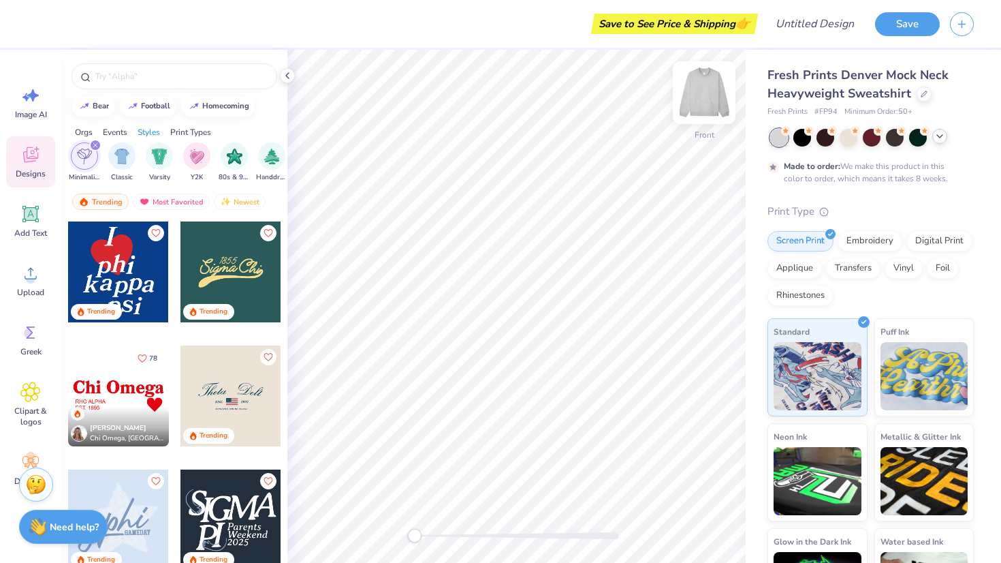
click at [717, 96] on img at bounding box center [704, 92] width 54 height 54
click at [72, 427] on div at bounding box center [79, 433] width 16 height 16
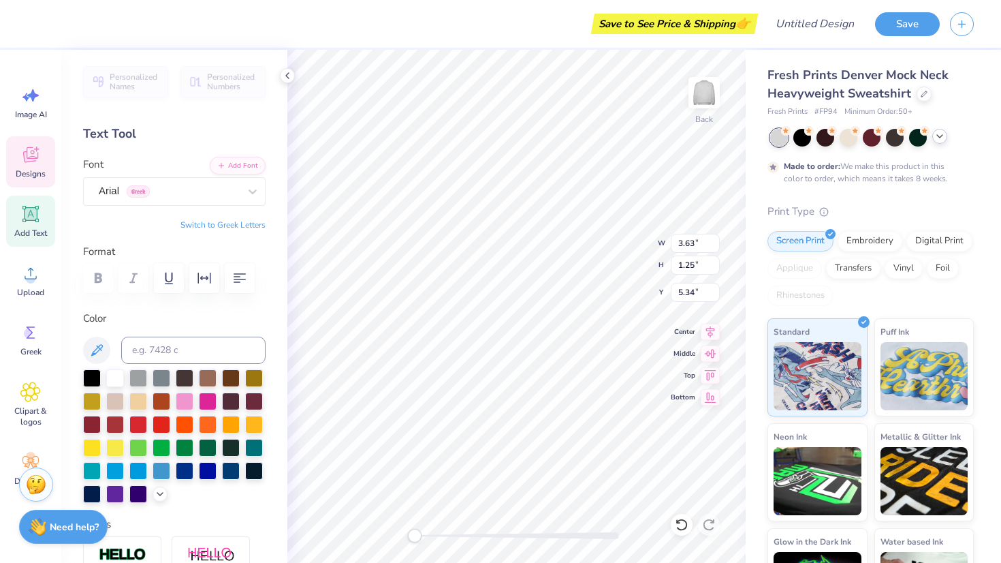
scroll to position [0, 1]
type textarea "[PERSON_NAME] EST. 1895"
type input "3.04"
type input "1.24"
type input "5.35"
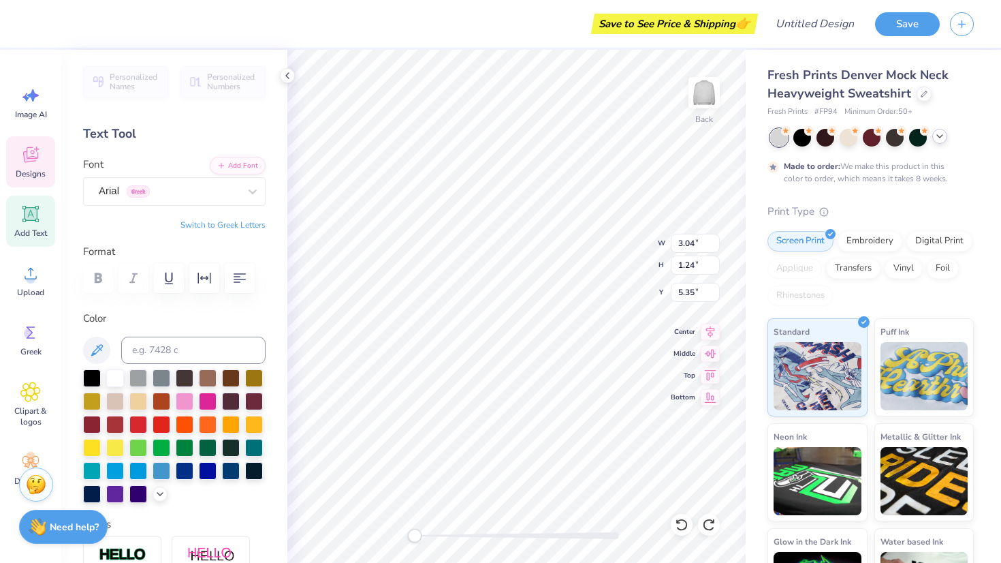
type input "3.63"
type input "1.25"
type textarea "XI LAMBDA EST. 1895"
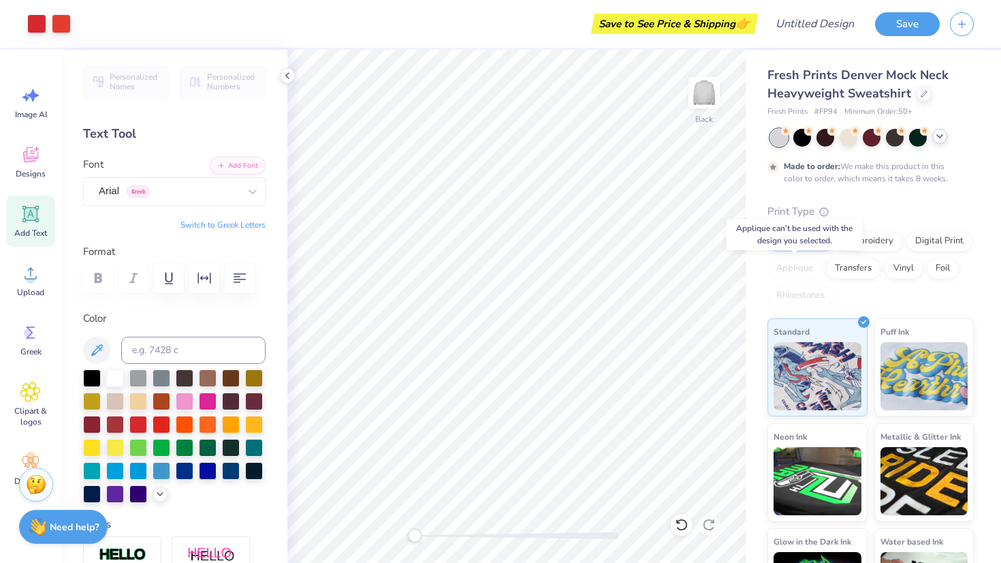
scroll to position [63, 0]
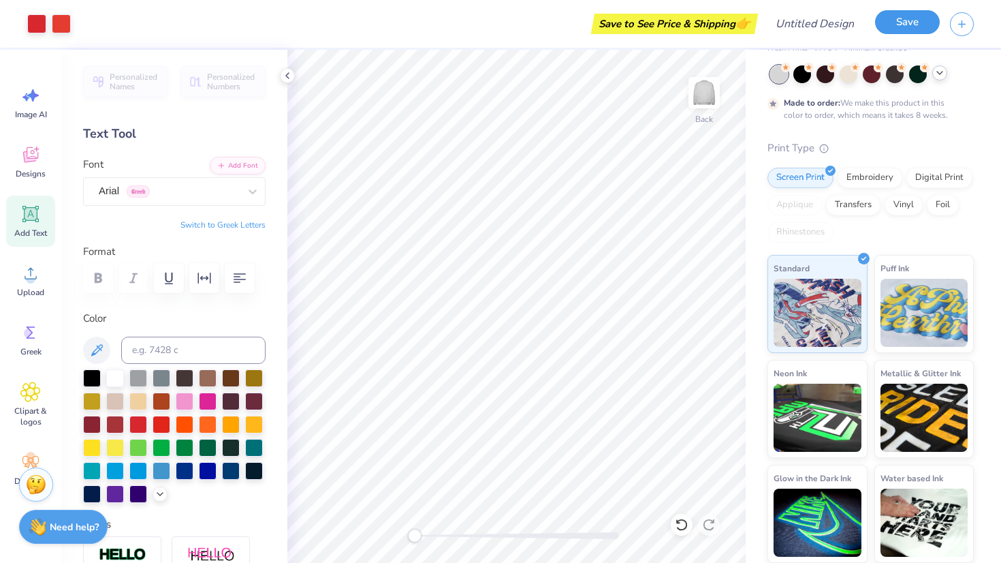
click at [889, 25] on button "Save" at bounding box center [907, 22] width 65 height 24
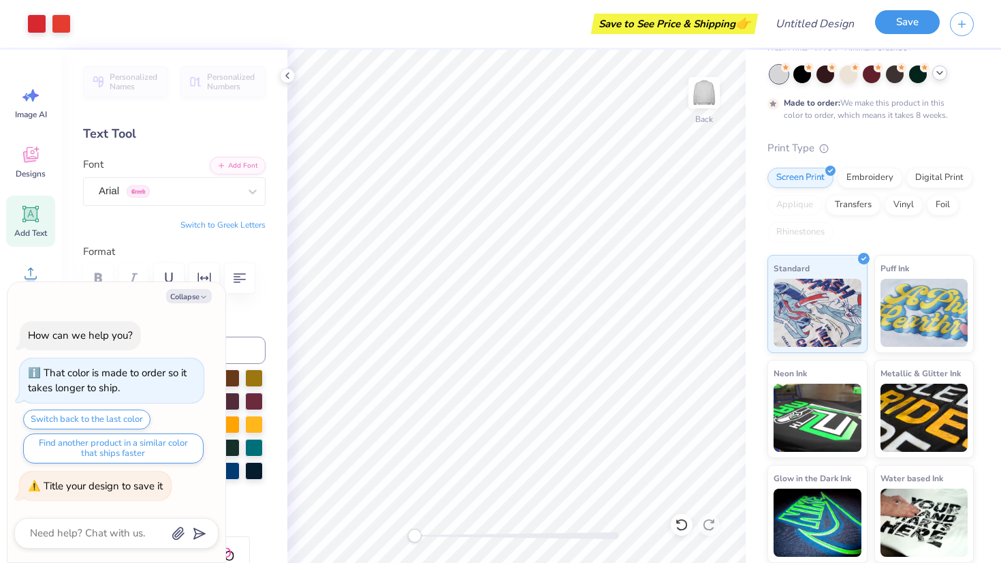
click at [898, 30] on button "Save" at bounding box center [907, 22] width 65 height 24
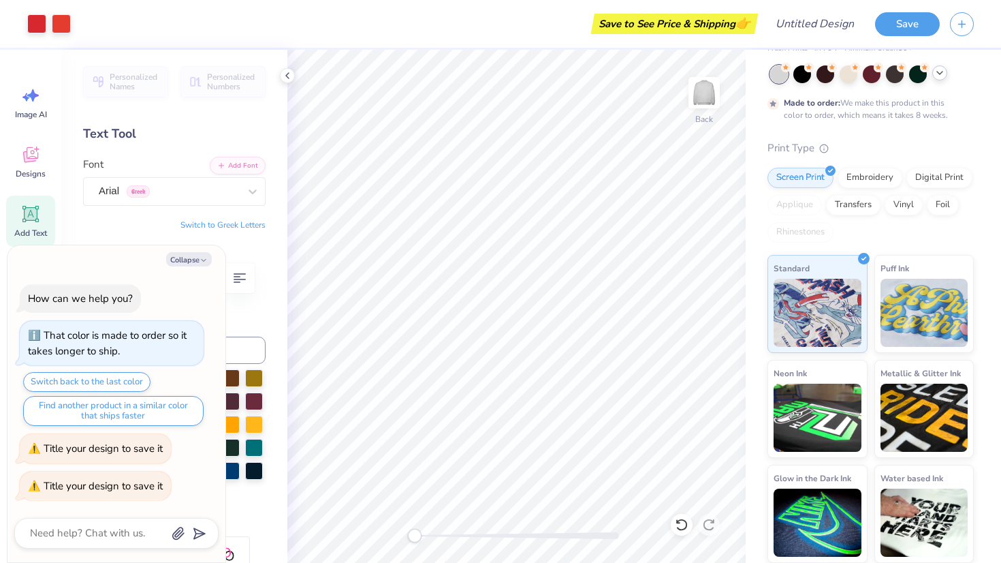
click at [258, 321] on label "Color" at bounding box center [174, 319] width 183 height 16
click at [193, 268] on div "Collapse How can we help you? That color is made to order so it takes longer to…" at bounding box center [116, 403] width 218 height 317
click at [195, 255] on button "Collapse" at bounding box center [189, 259] width 46 height 14
type textarea "x"
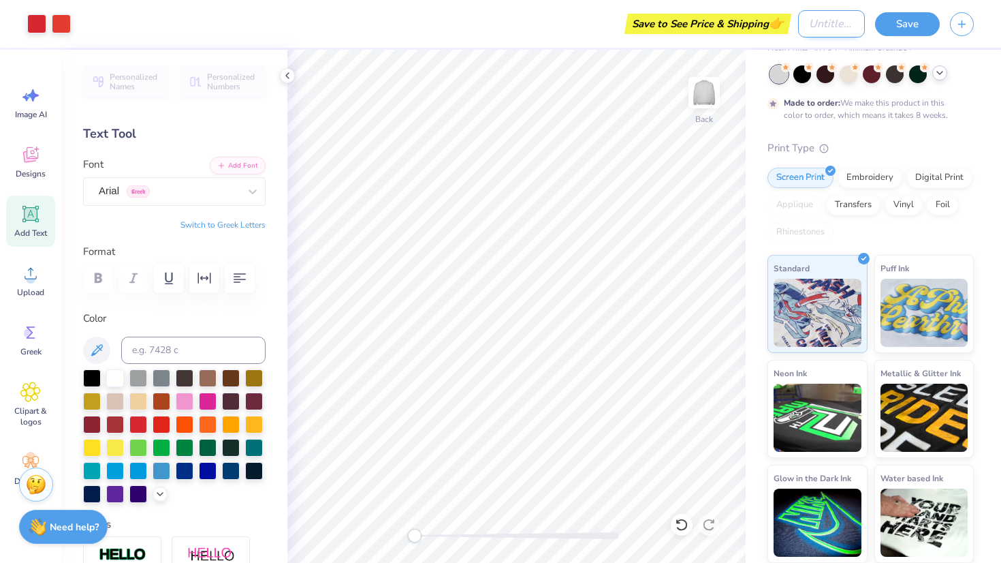
click at [823, 22] on input "Design Title" at bounding box center [831, 23] width 67 height 27
type input "1"
click at [913, 33] on button "Save" at bounding box center [907, 22] width 65 height 24
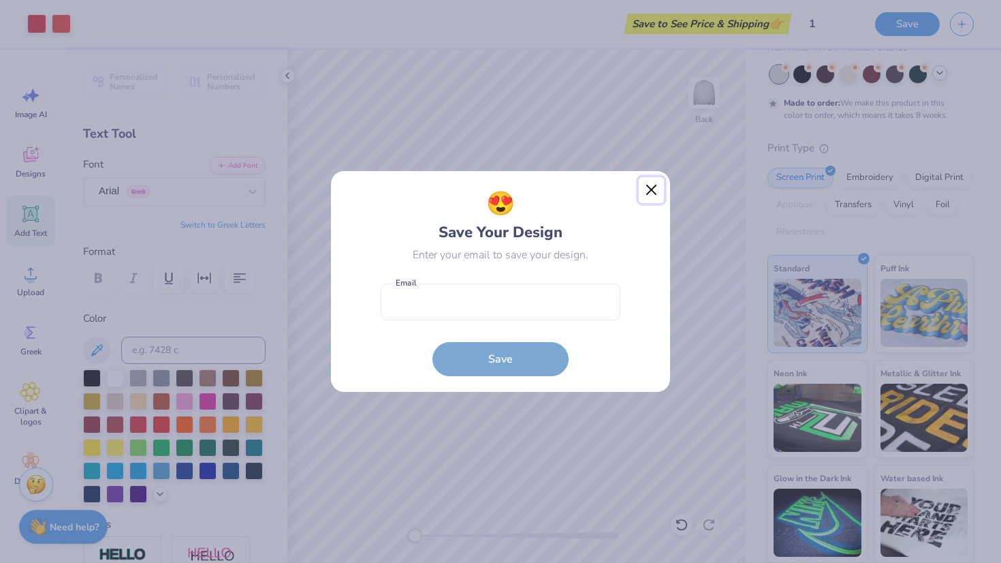
click at [646, 191] on button "Close" at bounding box center [652, 190] width 26 height 26
click at [657, 200] on button "Close" at bounding box center [652, 190] width 26 height 26
